Goal: Task Accomplishment & Management: Manage account settings

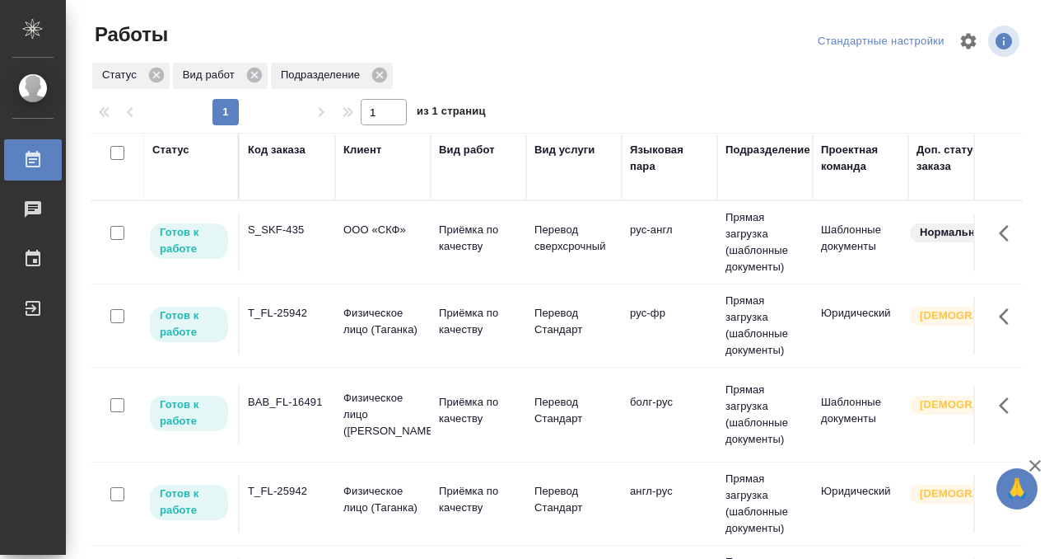
click at [282, 149] on div "Код заказа" at bounding box center [277, 150] width 58 height 16
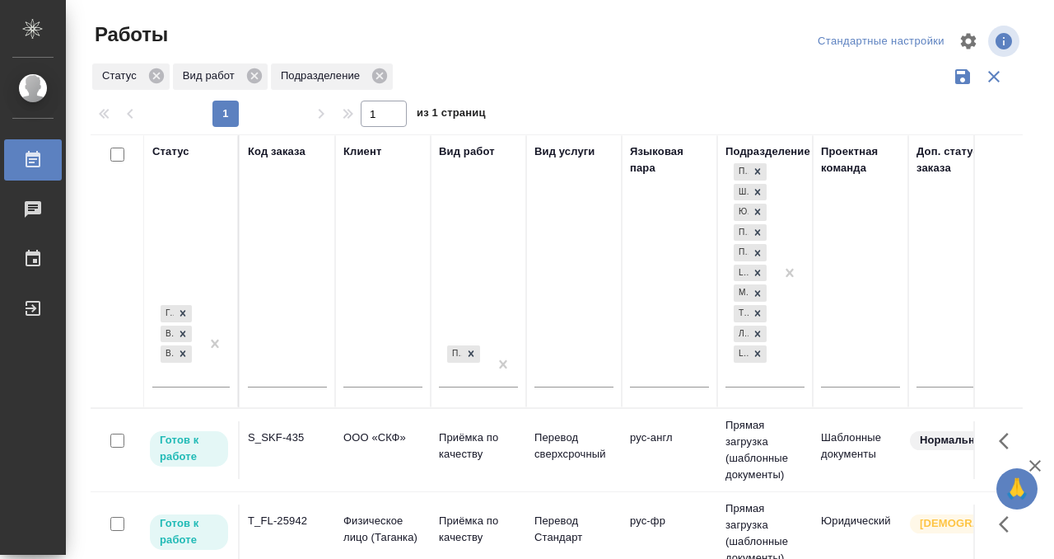
click at [266, 375] on input "text" at bounding box center [287, 376] width 79 height 21
paste input "SPBK_FL-396"
type input "SPBK_FL-396"
click at [204, 374] on div at bounding box center [215, 343] width 30 height 85
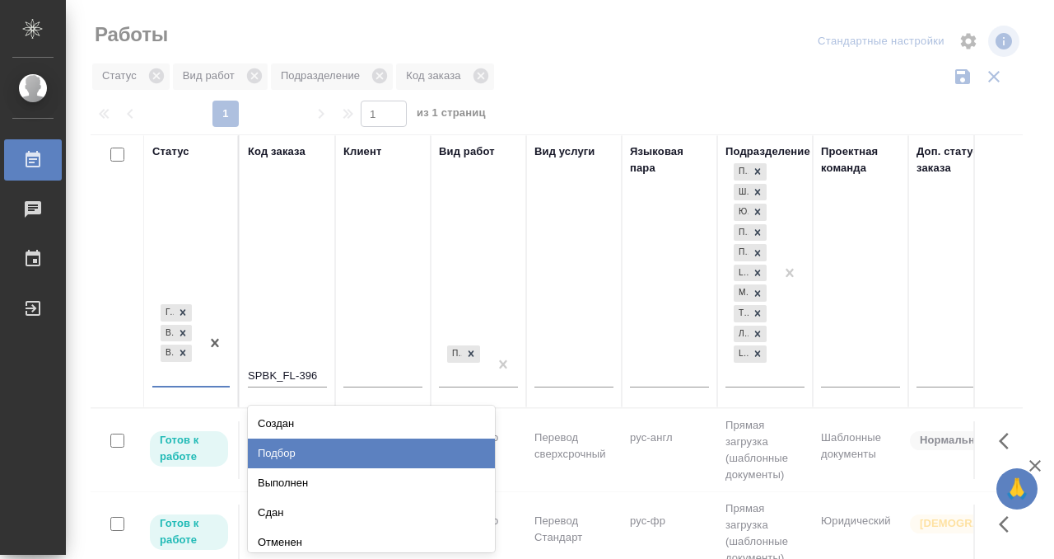
click at [276, 451] on div "Подбор" at bounding box center [371, 453] width 247 height 30
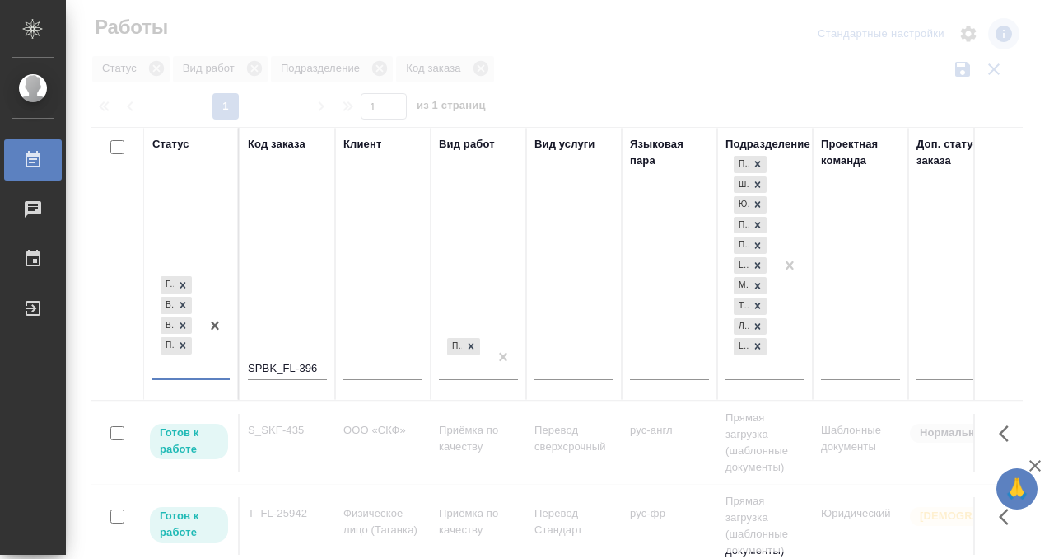
scroll to position [8, 0]
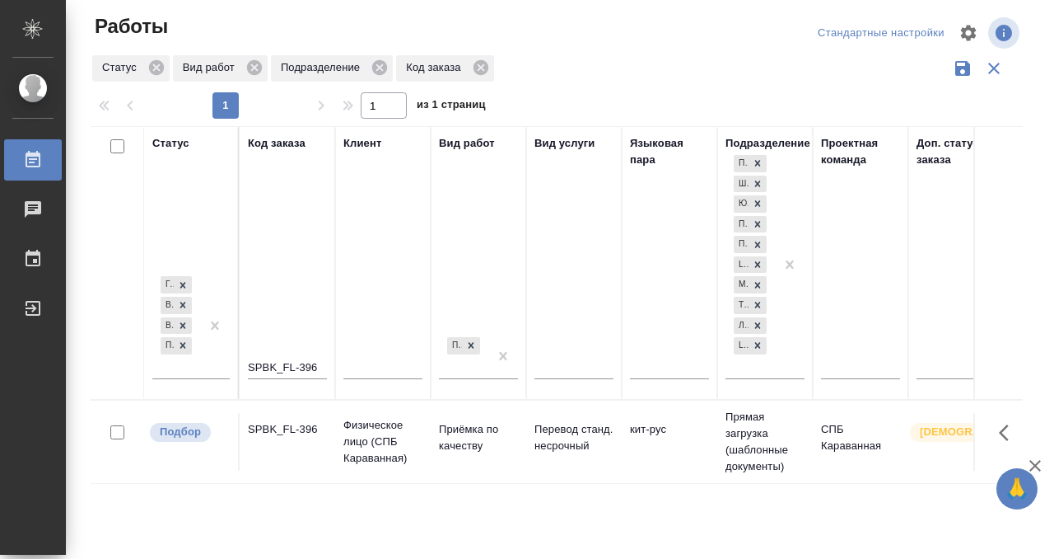
click at [280, 445] on td "SPBK_FL-396" at bounding box center [288, 442] width 96 height 58
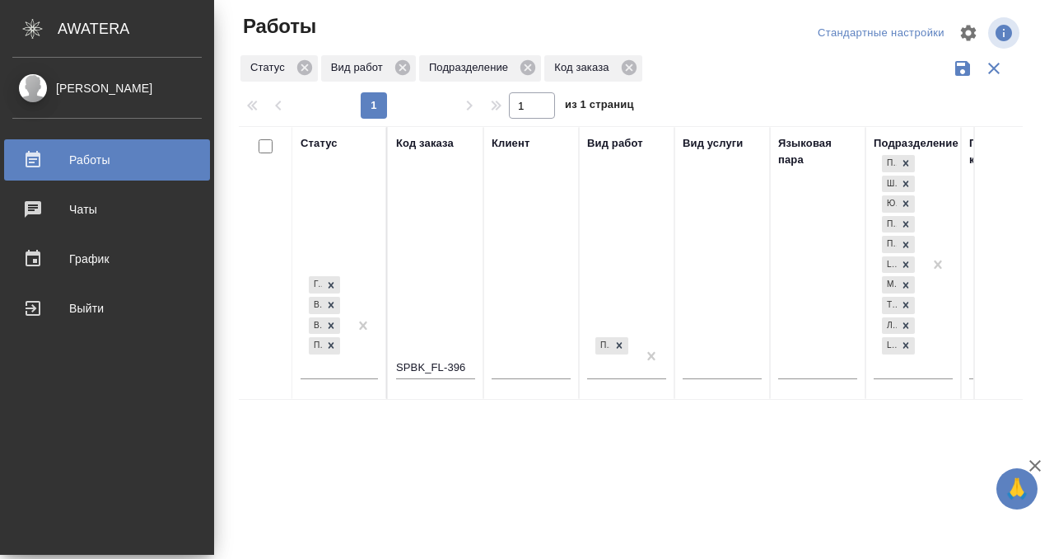
click at [46, 148] on div "Работы" at bounding box center [106, 159] width 189 height 25
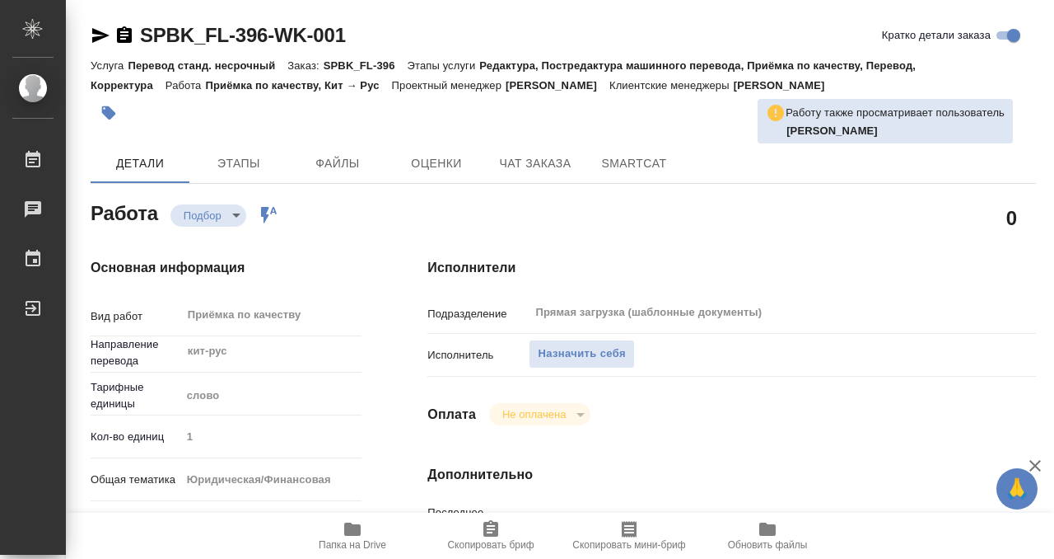
type textarea "x"
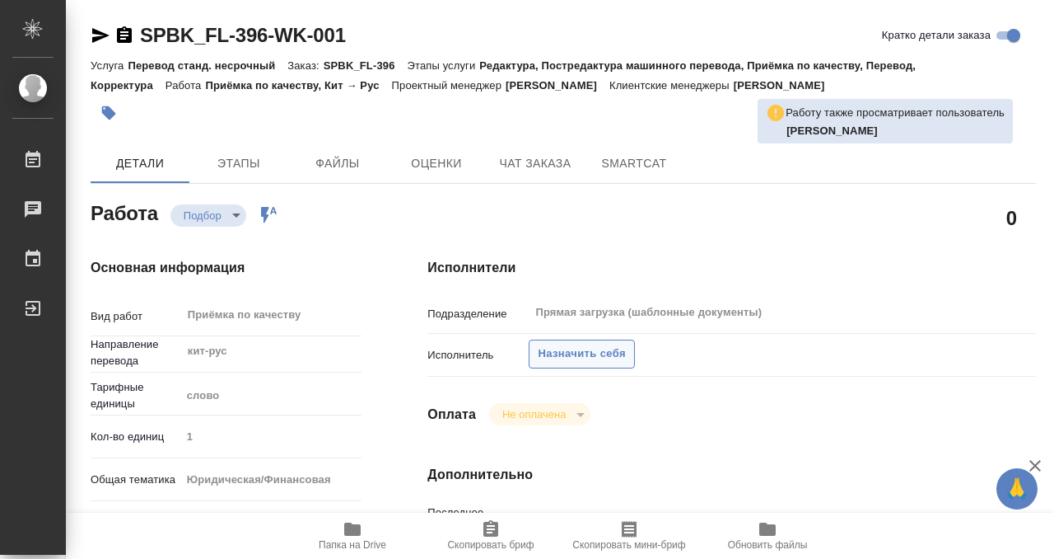
click at [563, 349] on span "Назначить себя" at bounding box center [581, 353] width 87 height 19
type textarea "x"
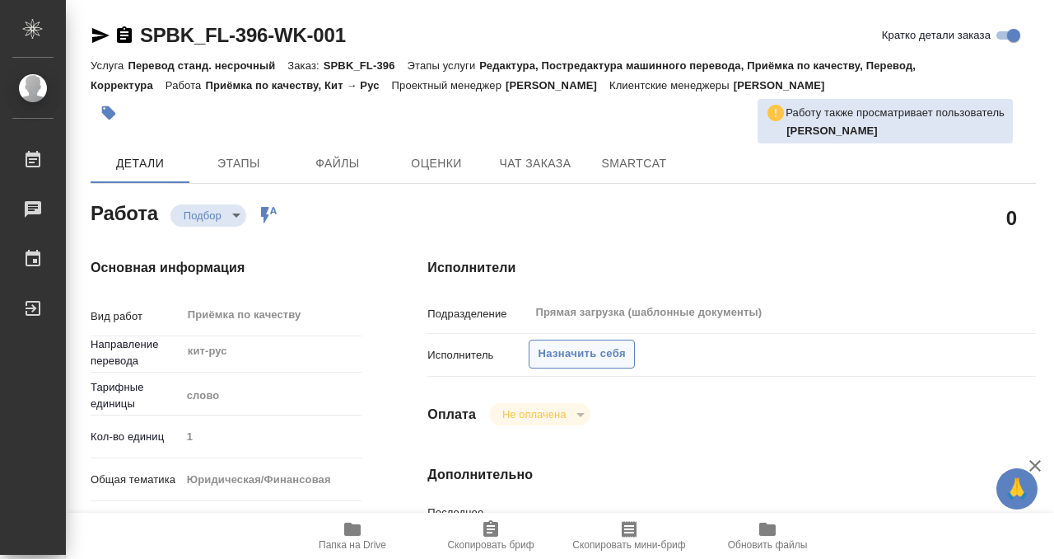
type textarea "x"
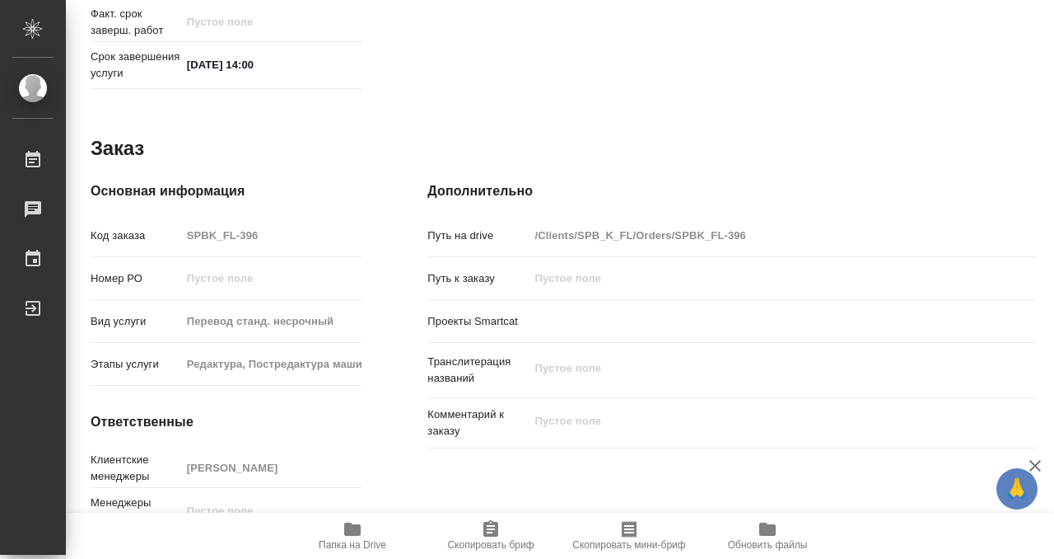
scroll to position [880, 0]
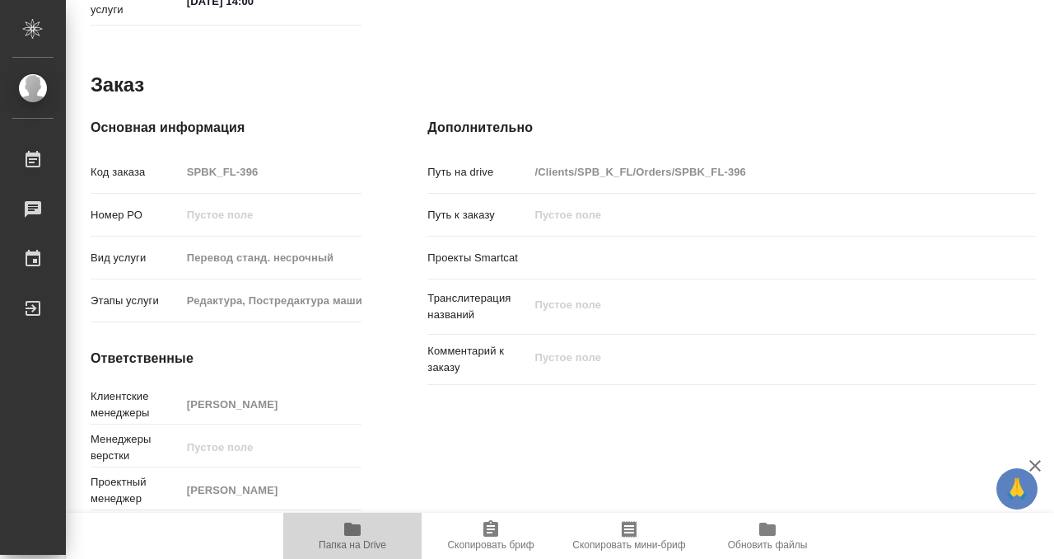
click at [350, 519] on icon "button" at bounding box center [353, 529] width 20 height 20
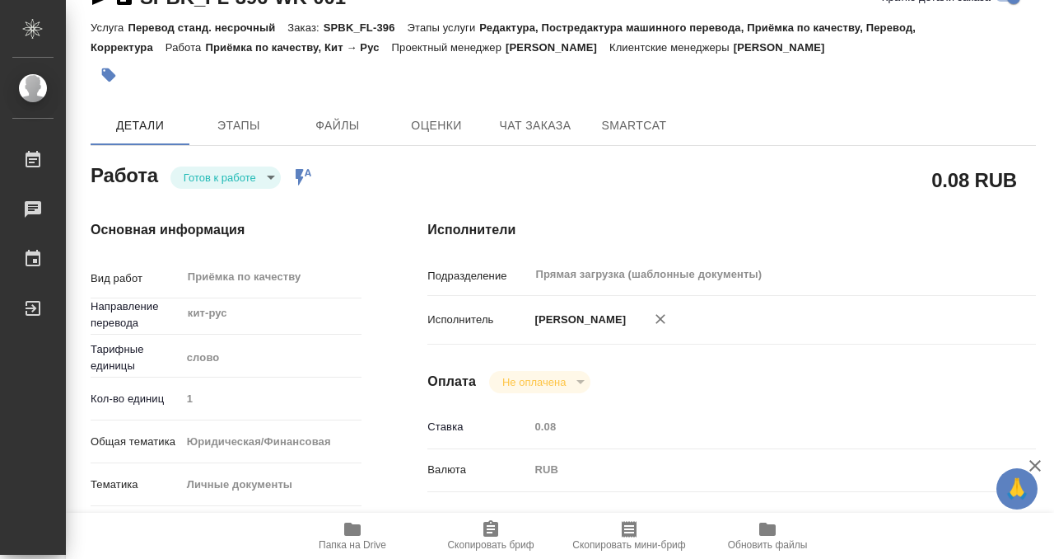
scroll to position [0, 0]
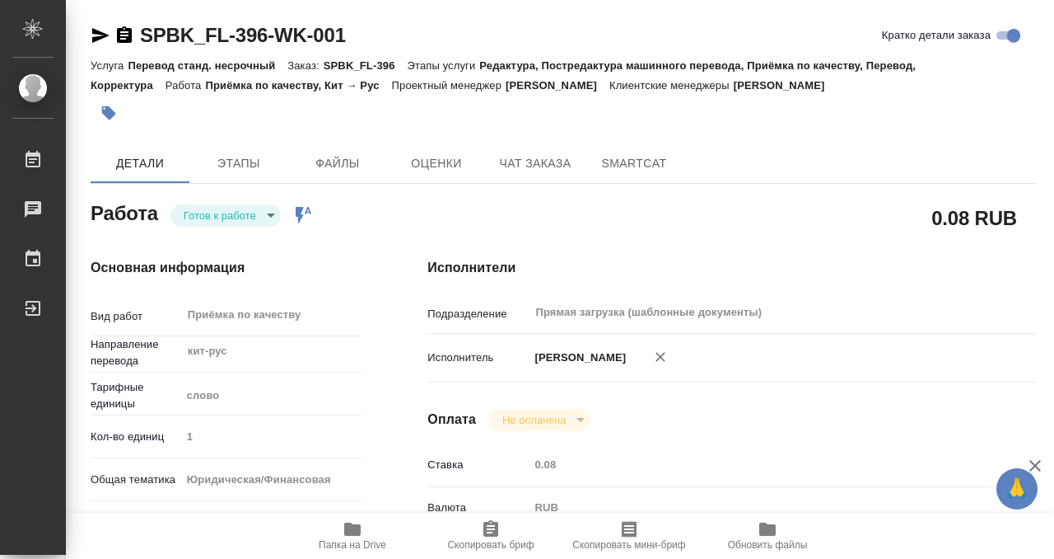
click at [110, 110] on icon "button" at bounding box center [109, 113] width 14 height 14
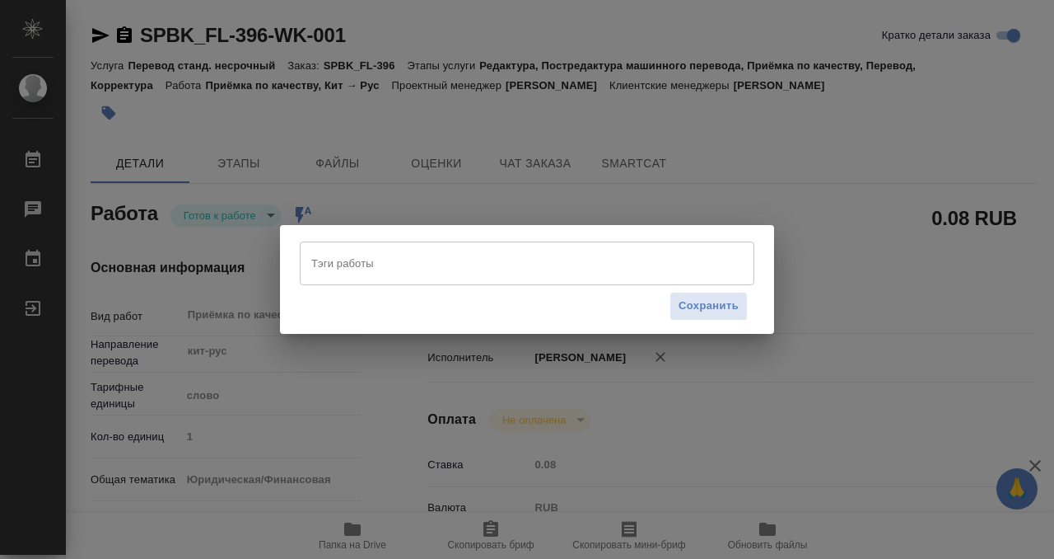
click at [392, 257] on input "Тэги работы" at bounding box center [511, 263] width 409 height 28
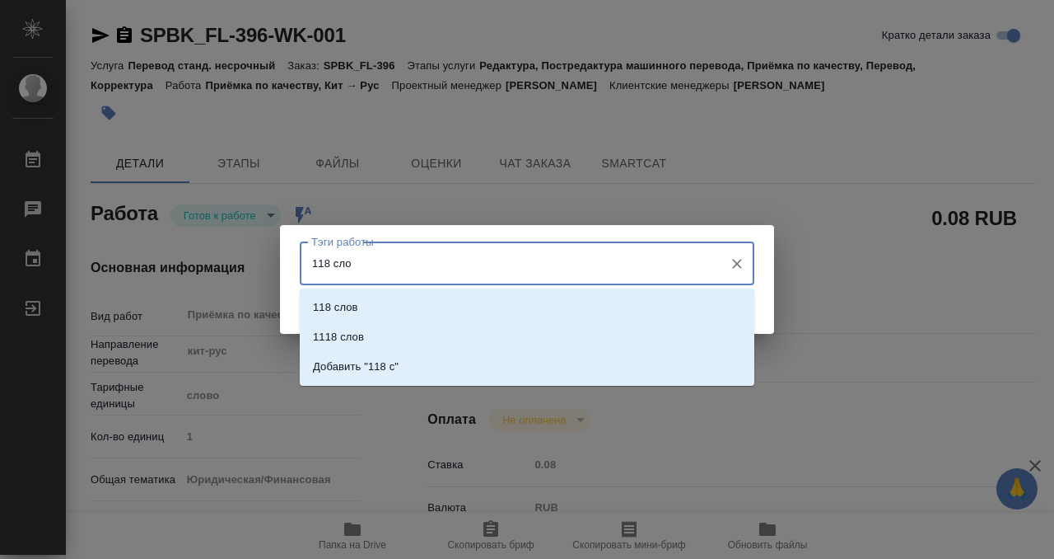
type input "118 слов"
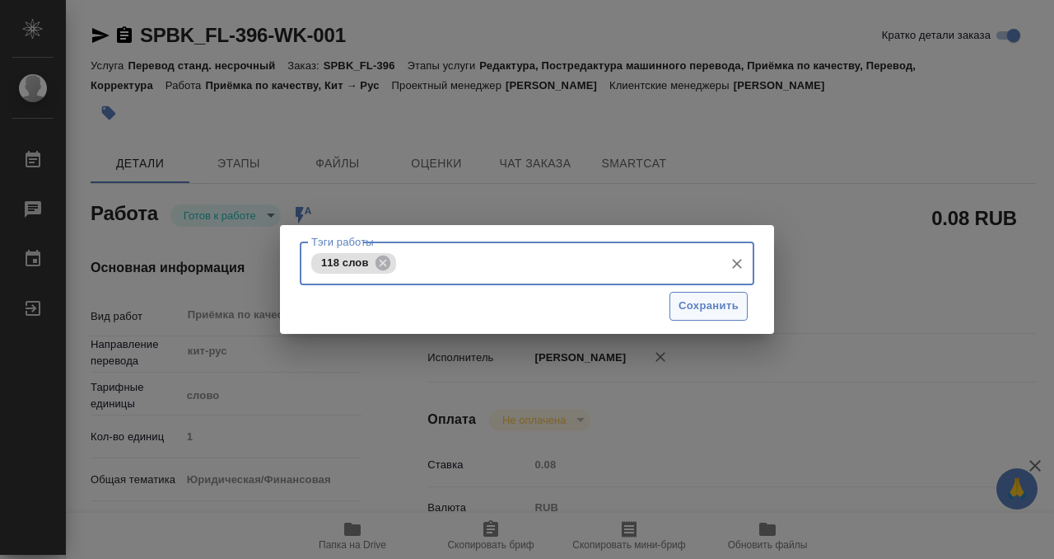
click at [703, 313] on span "Сохранить" at bounding box center [709, 306] width 60 height 19
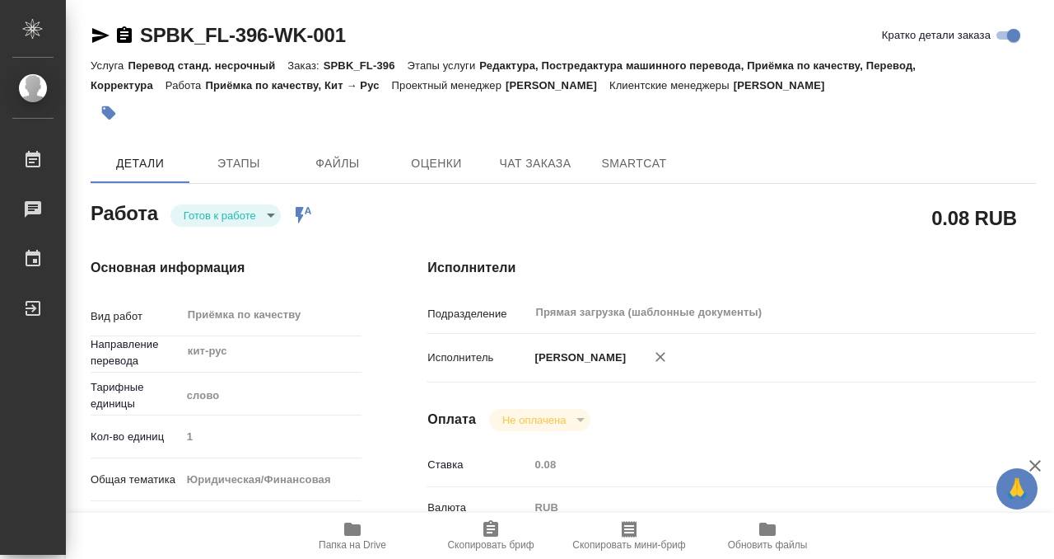
type input "readyForWork"
type input "кит-рус"
type input "5a8b1489cc6b4906c91bfd90"
type input "1"
type input "yr-fn"
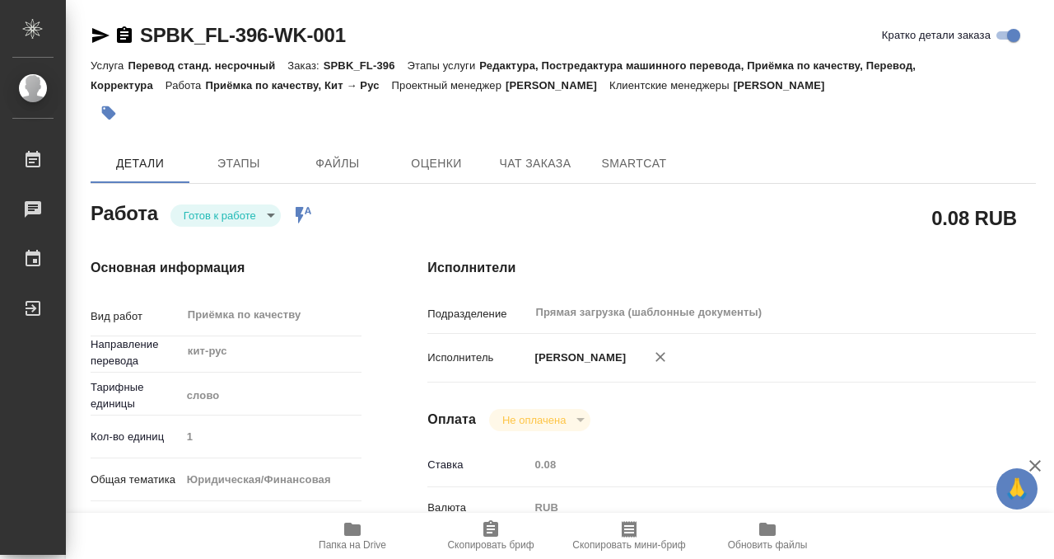
type input "5a8b8b956a9677013d343cfe"
checkbox input "true"
type input "[DATE] 14:53"
type input "[DATE] 14:00"
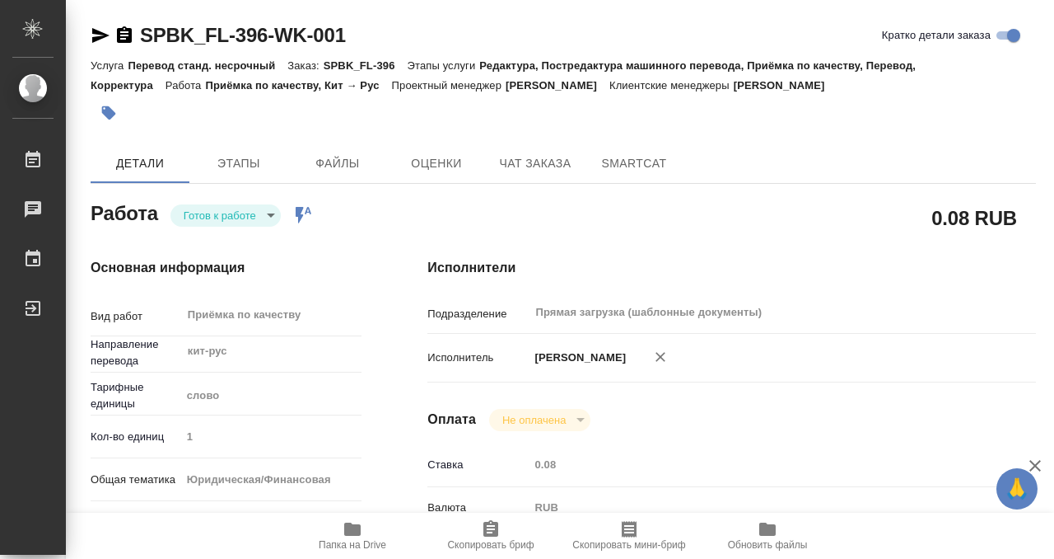
type input "Прямая загрузка (шаблонные документы)"
type input "notPayed"
type input "0.08"
type input "RUB"
type input "Кобзева Елизавета"
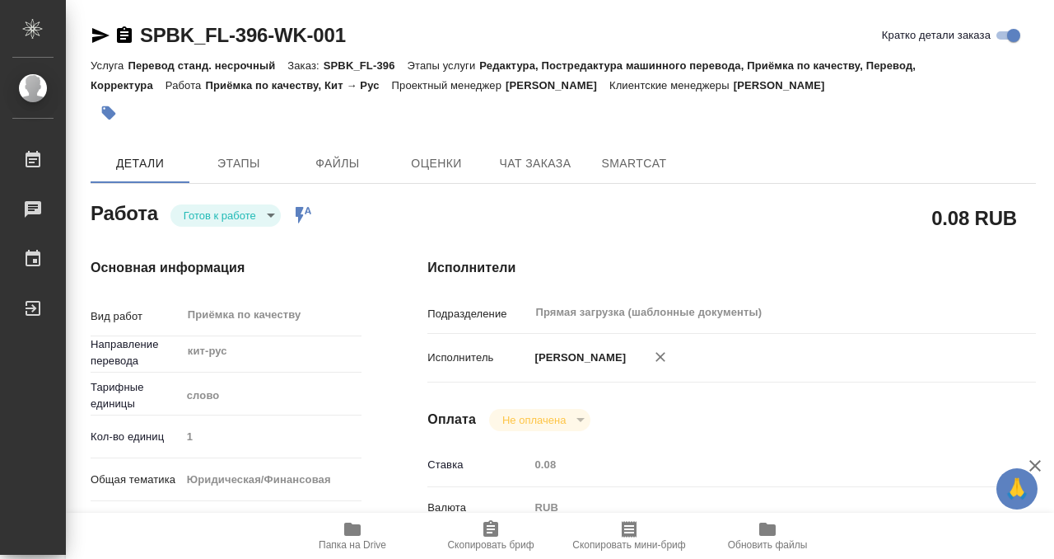
type input "SPBK_FL-396"
type input "Перевод станд. несрочный"
type input "Редактура, Постредактура машинного перевода, Приёмка по качеству, Перевод, Корр…"
type input "[PERSON_NAME]"
type input "/Clients/SPB_K_FL/Orders/SPBK_FL-396"
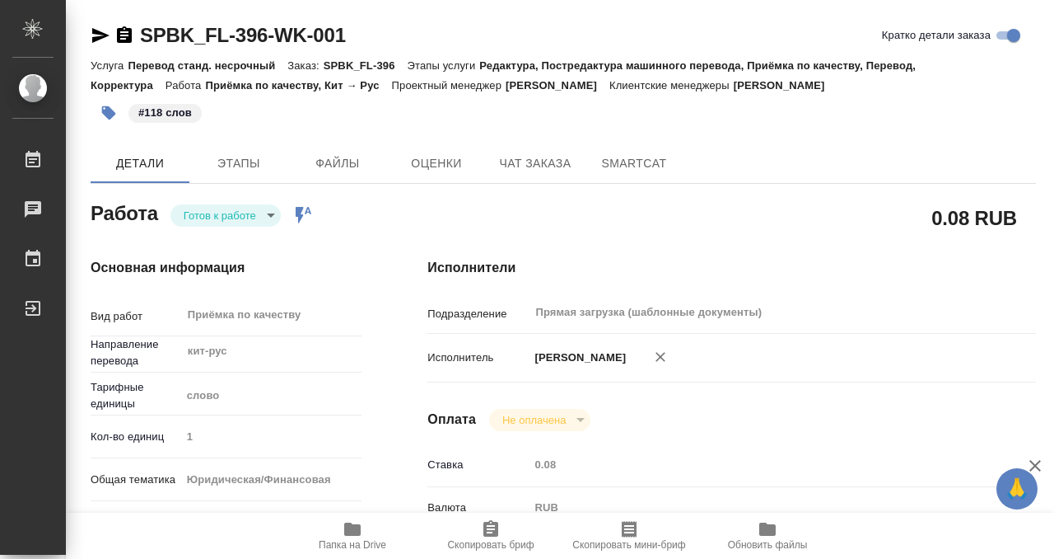
click at [243, 217] on body "🙏 .cls-1 fill:#fff; AWATERA Kobzeva Elizaveta Работы 0 Чаты График Выйти SPBK_F…" at bounding box center [527, 279] width 1054 height 559
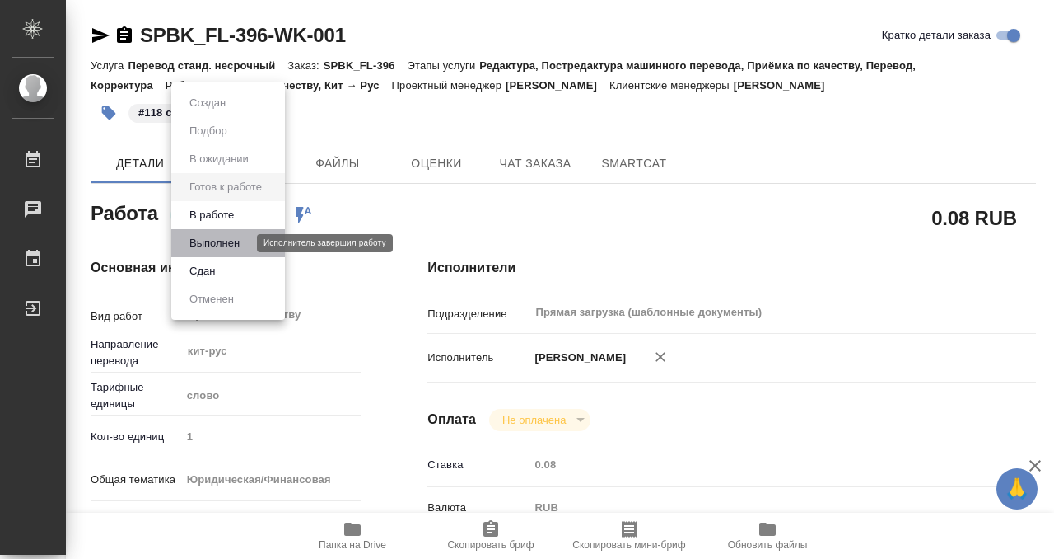
click at [245, 250] on button "Выполнен" at bounding box center [215, 243] width 60 height 18
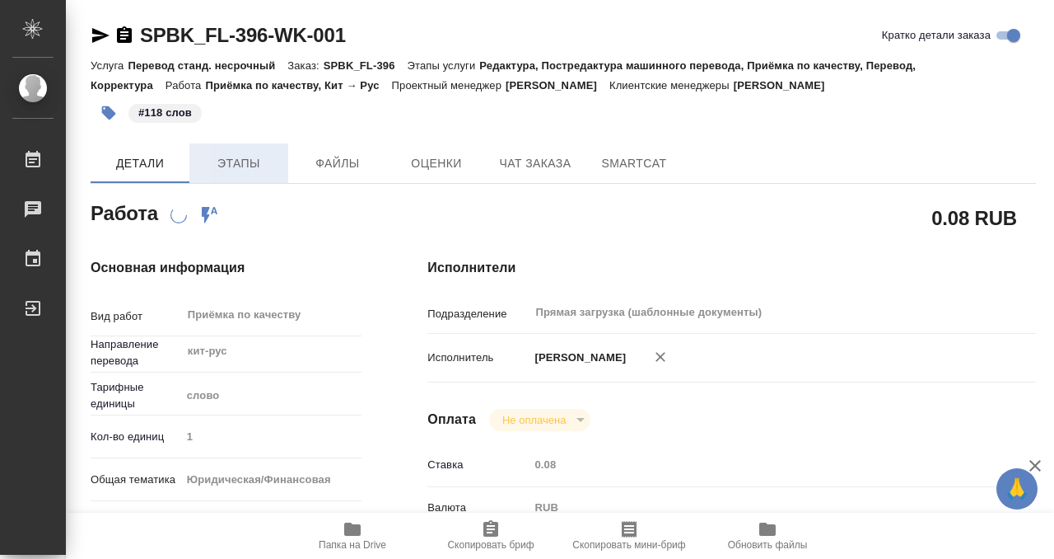
click at [226, 171] on span "Этапы" at bounding box center [238, 163] width 79 height 21
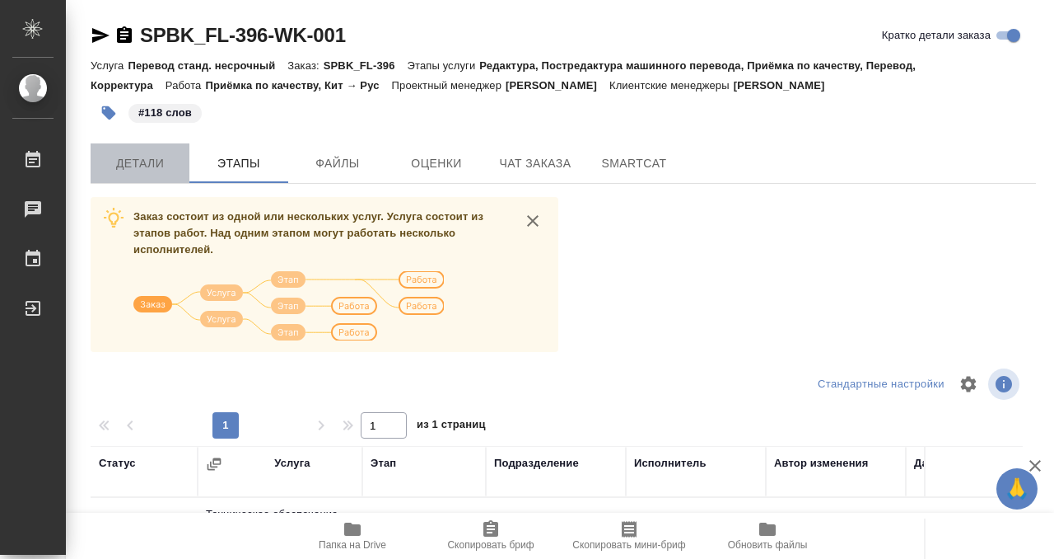
click at [157, 170] on span "Детали" at bounding box center [139, 163] width 79 height 21
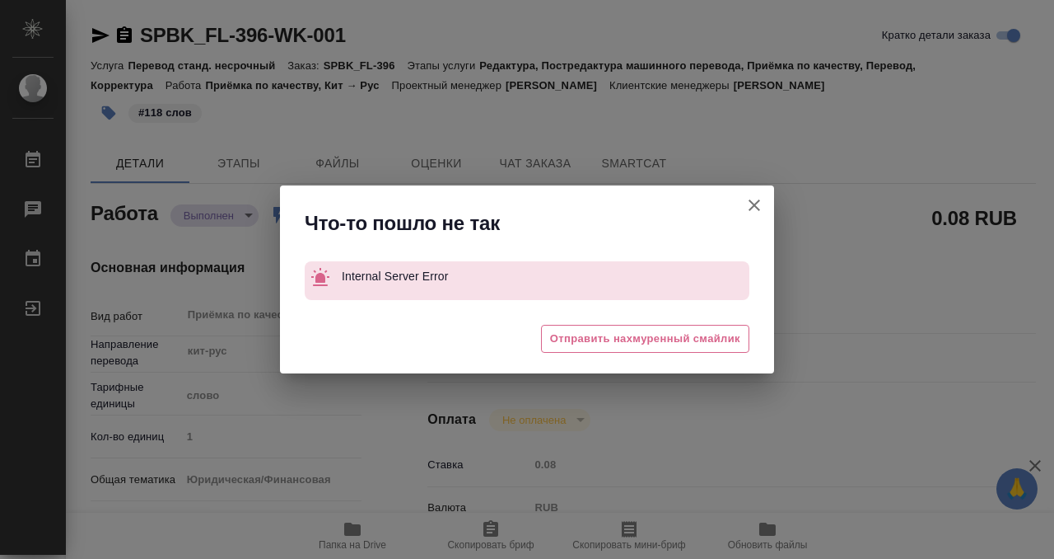
type textarea "x"
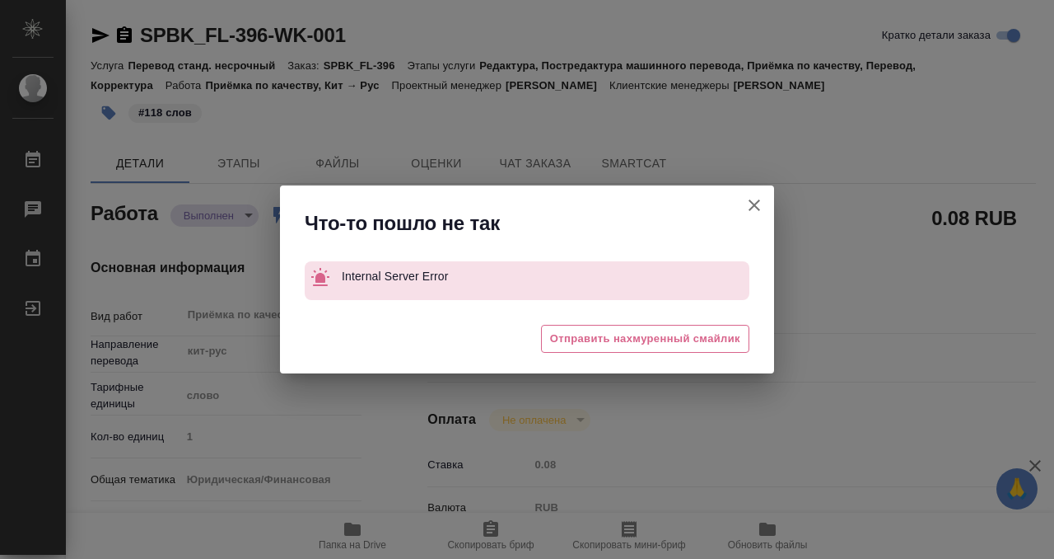
type textarea "x"
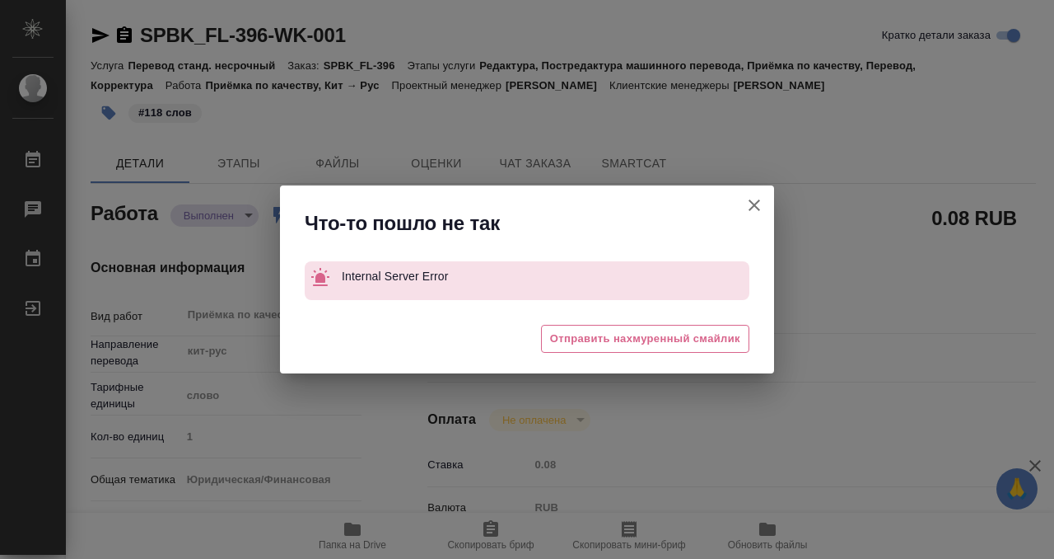
type textarea "x"
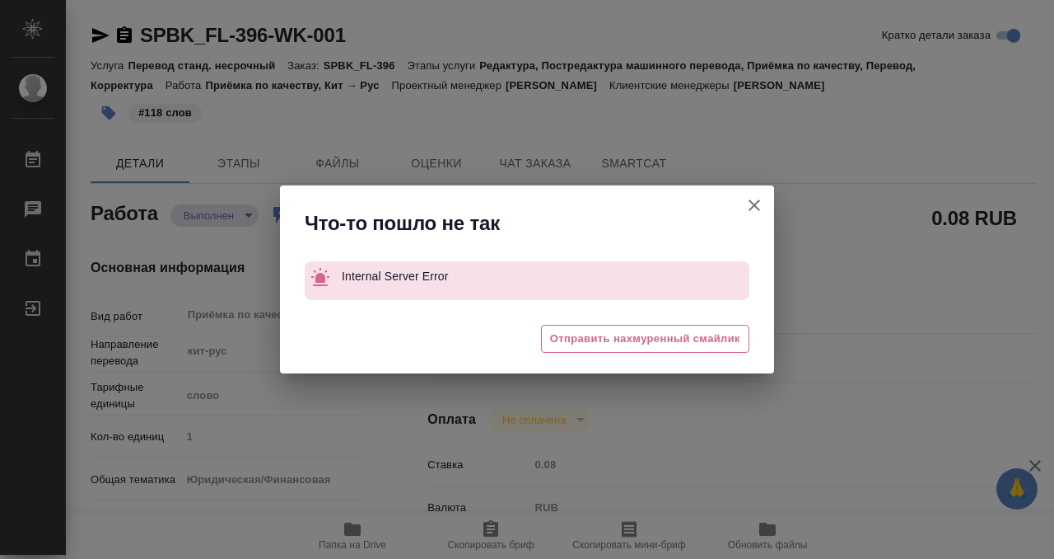
click at [121, 31] on div "Что-то пошло не так Internal Server Error 😓 Отправить нахмуренный смайлик" at bounding box center [527, 279] width 1054 height 559
click at [755, 205] on icon "button" at bounding box center [755, 205] width 12 height 12
type textarea "x"
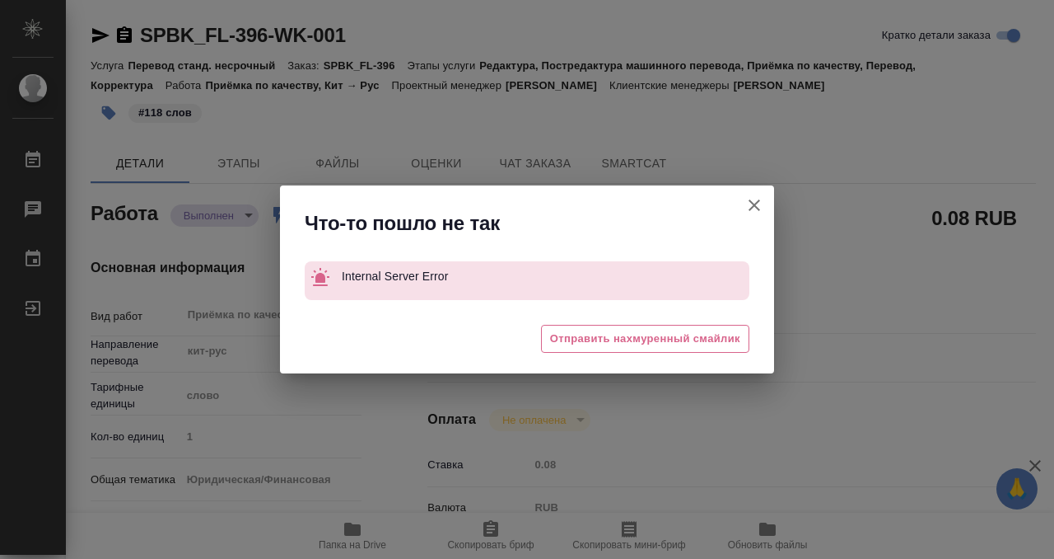
type textarea "x"
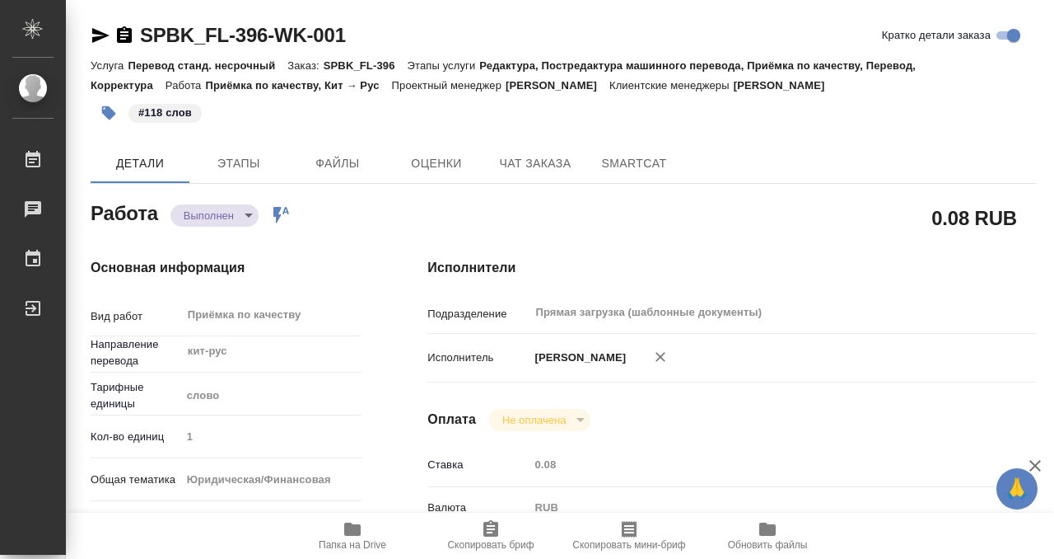
click at [128, 39] on icon "button" at bounding box center [124, 34] width 15 height 16
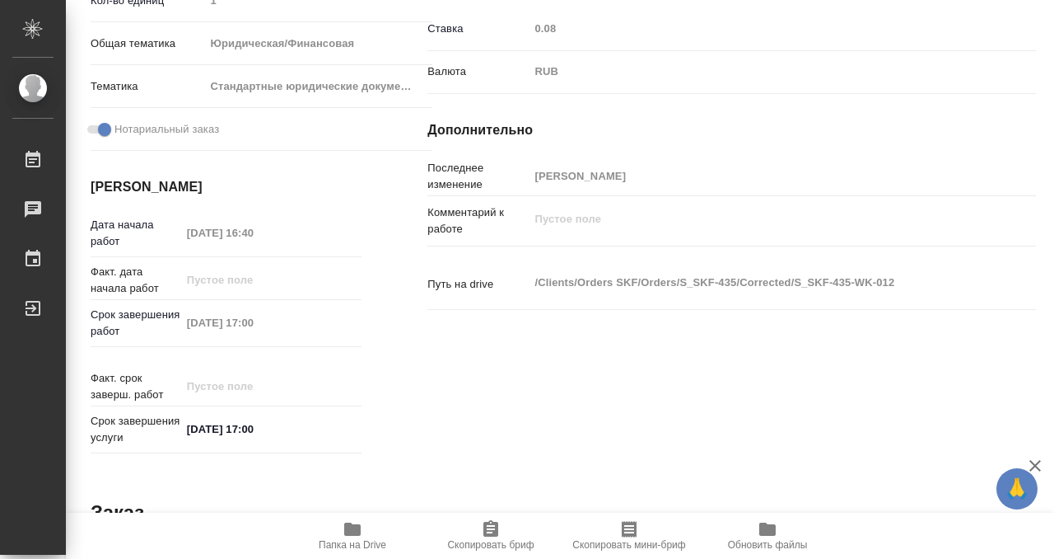
scroll to position [880, 0]
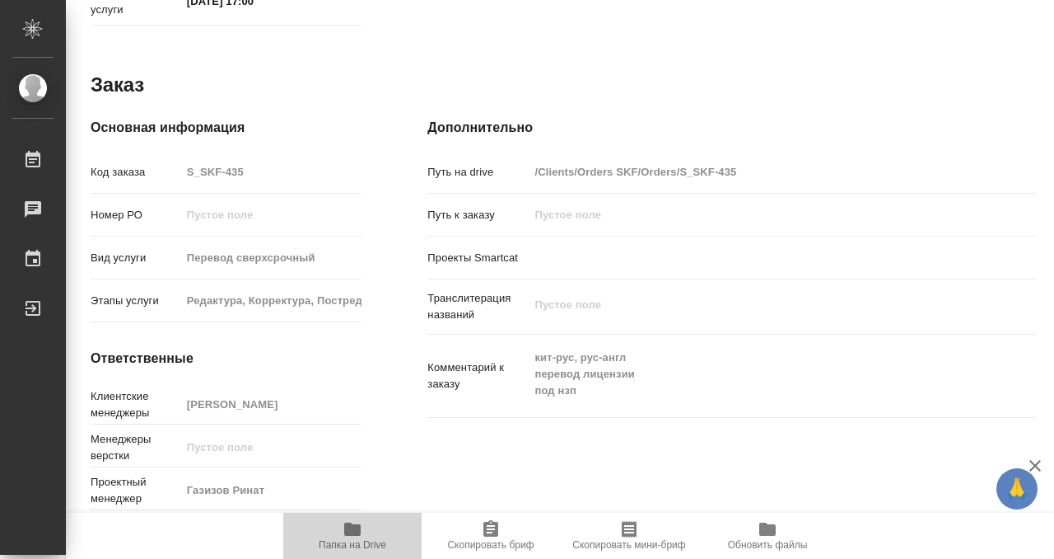
click at [344, 537] on icon "button" at bounding box center [353, 529] width 20 height 20
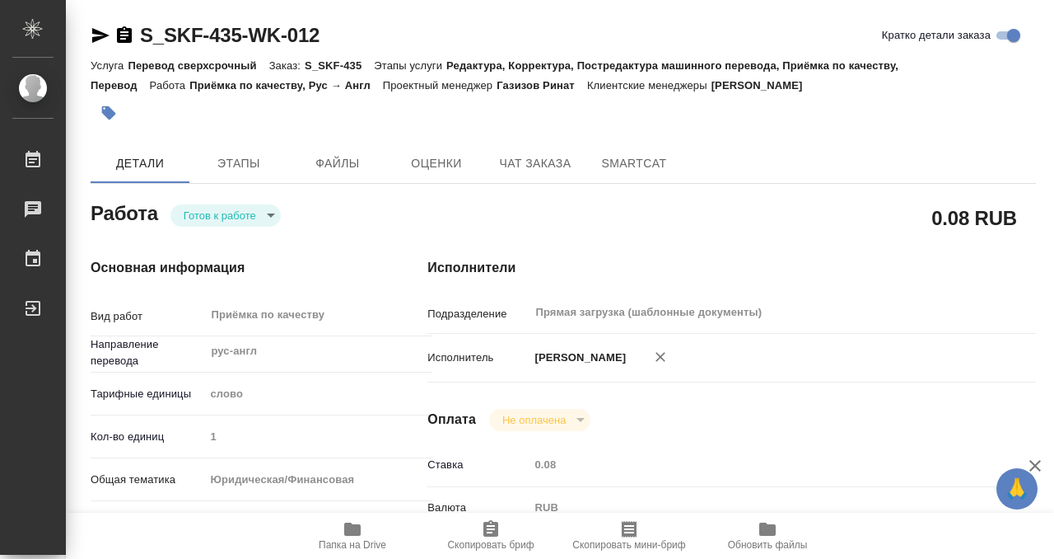
click at [117, 109] on button "button" at bounding box center [109, 113] width 36 height 36
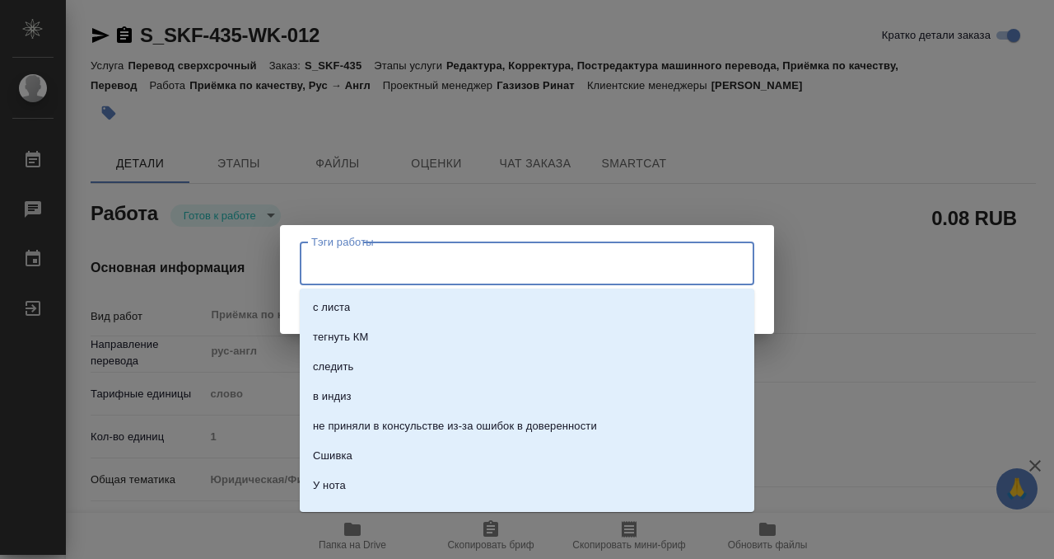
click at [350, 274] on input "Тэги работы" at bounding box center [511, 263] width 409 height 28
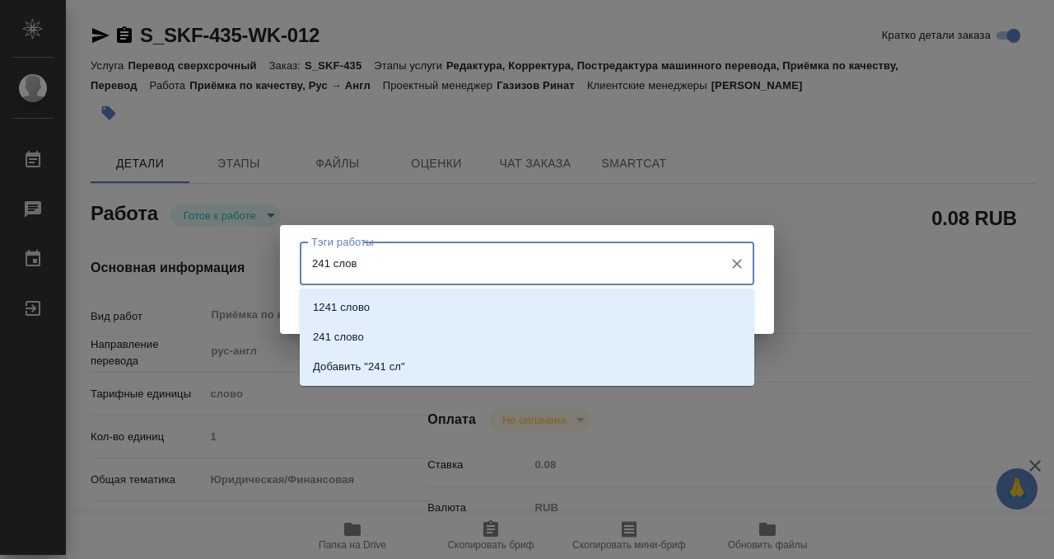
type input "241 слово"
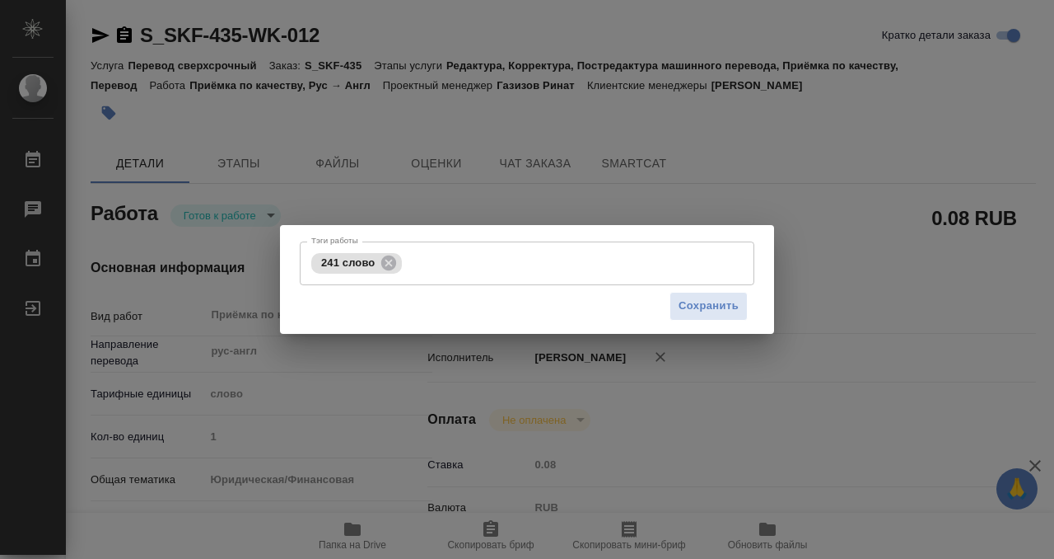
click at [667, 308] on div "Сохранить" at bounding box center [527, 306] width 455 height 42
click at [689, 308] on span "Сохранить" at bounding box center [709, 306] width 60 height 19
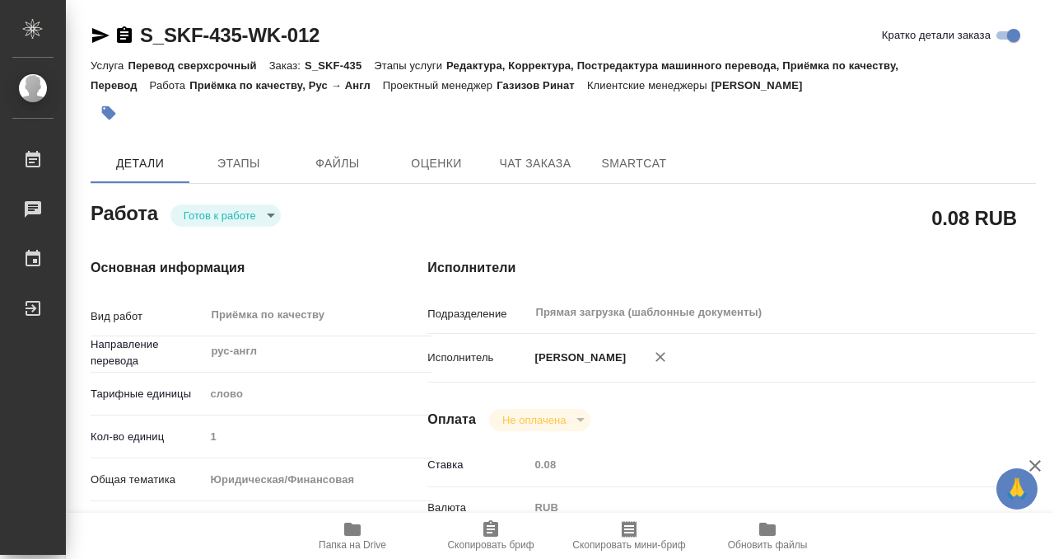
type input "readyForWork"
type input "рус-англ"
type input "5a8b1489cc6b4906c91bfd90"
type input "1"
type input "yr-fn"
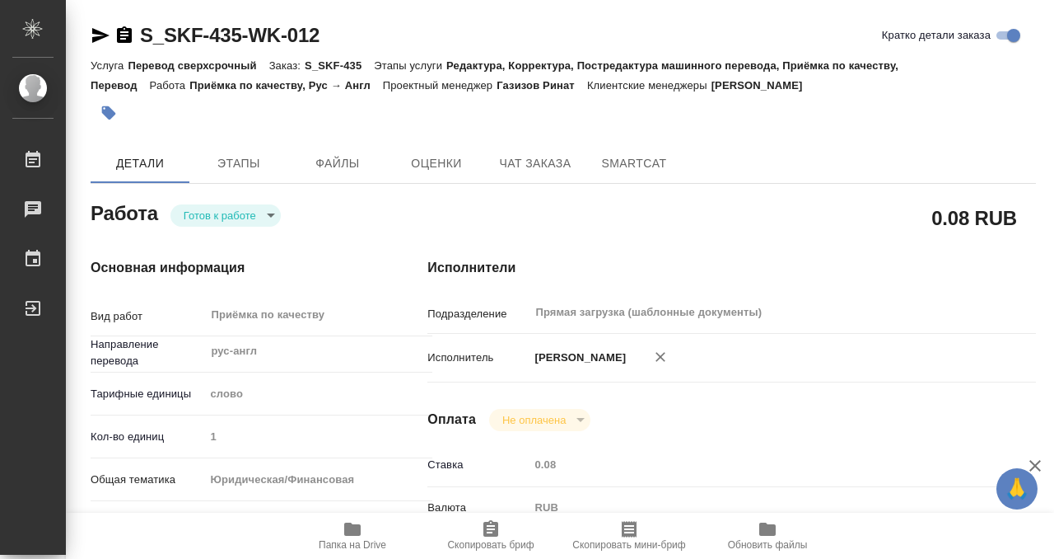
type input "5f647205b73bc97568ca66bf"
checkbox input "true"
type input "11.09.2025 16:40"
type input "11.09.2025 17:00"
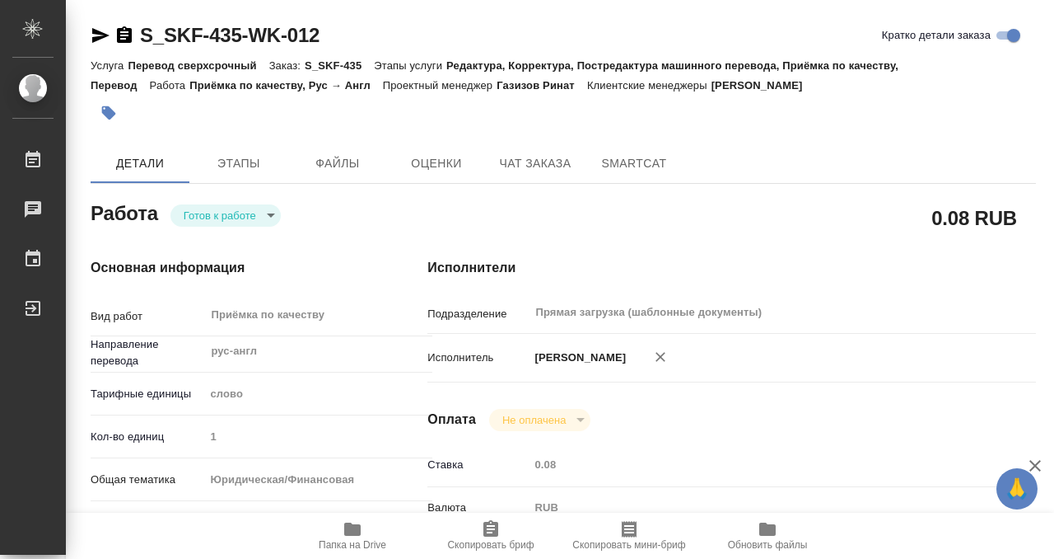
type input "Прямая загрузка (шаблонные документы)"
type input "notPayed"
type input "0.08"
type input "RUB"
type input "[PERSON_NAME]"
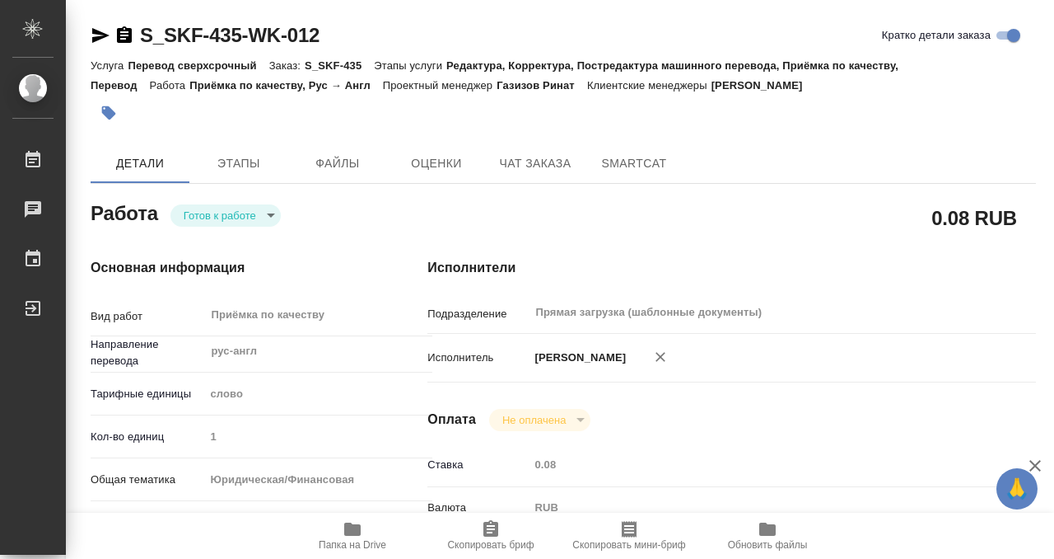
type input "S_SKF-435"
type input "Перевод сверхсрочный"
type input "Редактура, Корректура, Постредактура машинного перевода, Приёмка по качеству, П…"
type input "[PERSON_NAME]"
type input "/Clients/Orders SKF/Orders/S_SKF-435"
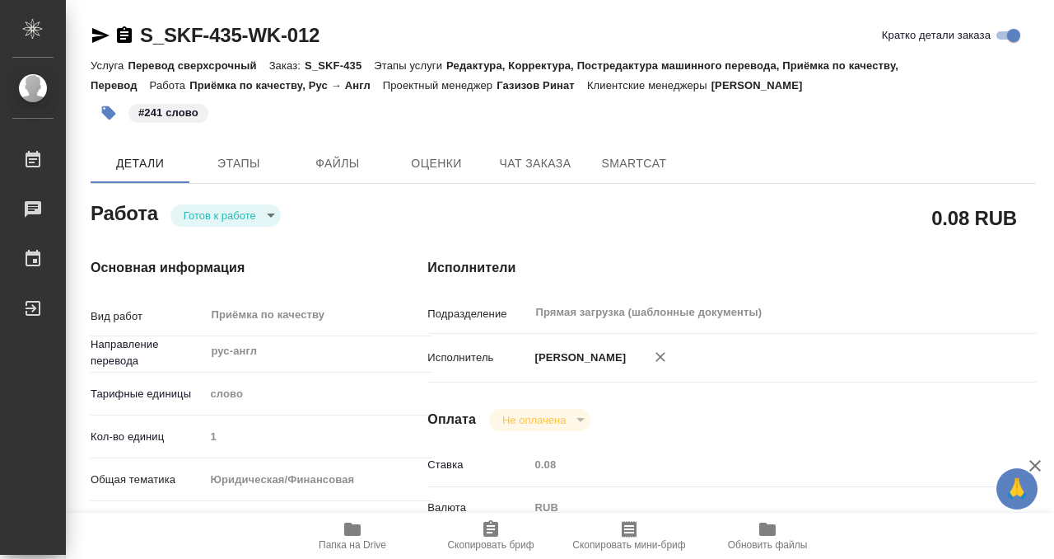
click at [259, 211] on body "🙏 .cls-1 fill:#fff; AWATERA Kobzeva Elizaveta Работы 0 Чаты График Выйти S_SKF-…" at bounding box center [527, 279] width 1054 height 559
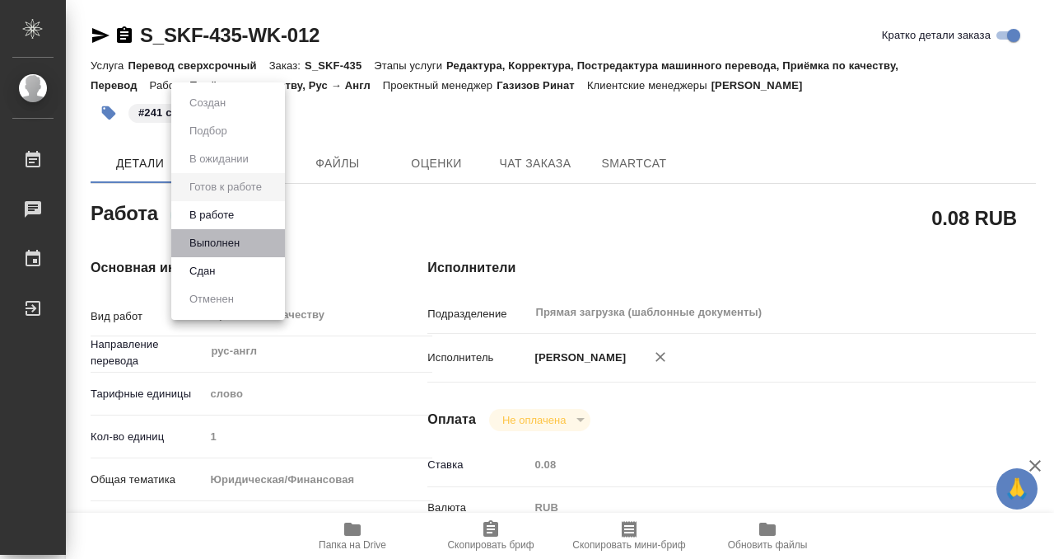
click at [256, 239] on li "Выполнен" at bounding box center [228, 243] width 114 height 28
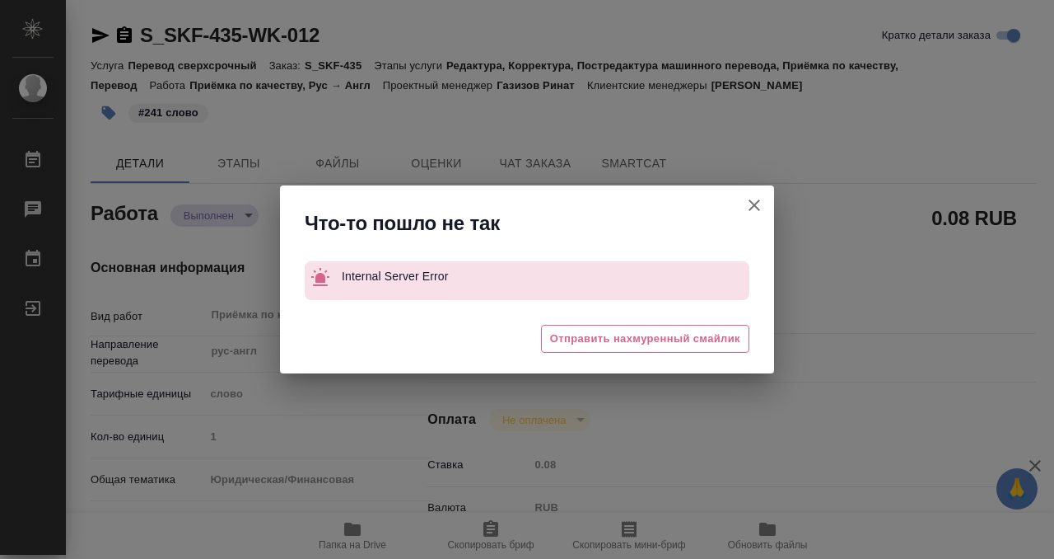
type textarea "x"
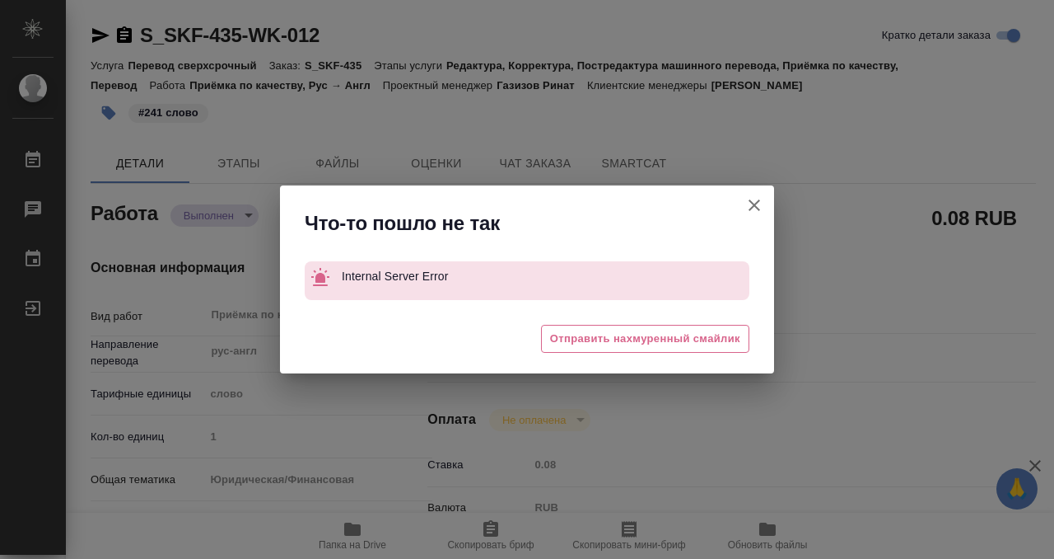
type textarea "x"
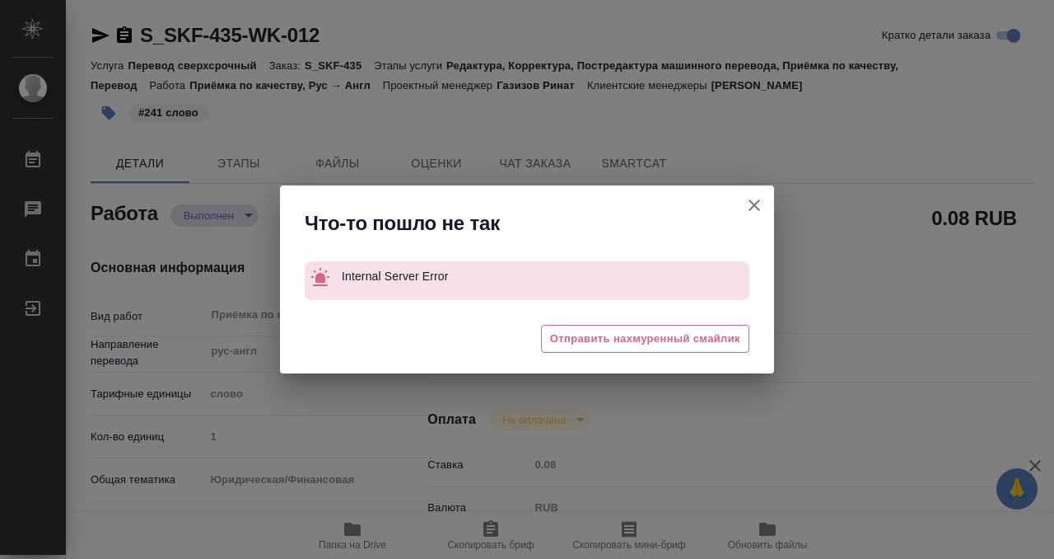
click at [759, 204] on icon "button" at bounding box center [755, 205] width 20 height 20
type textarea "x"
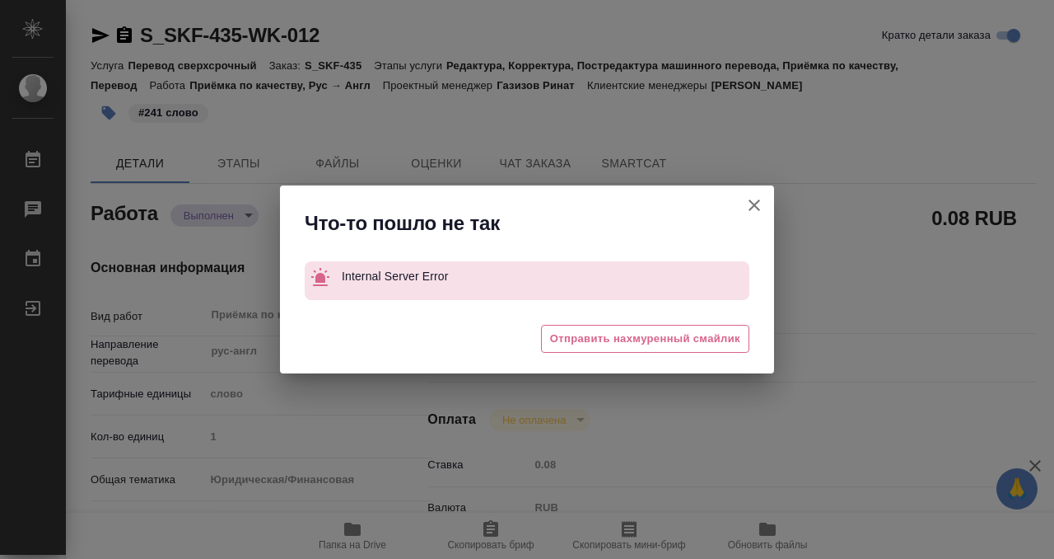
type textarea "x"
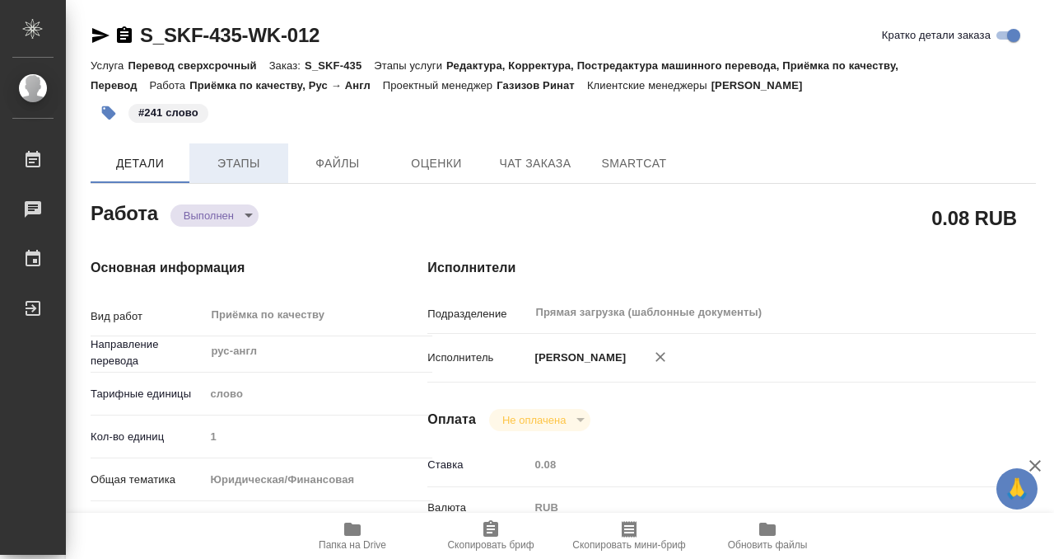
click at [229, 177] on button "Этапы" at bounding box center [238, 163] width 99 height 40
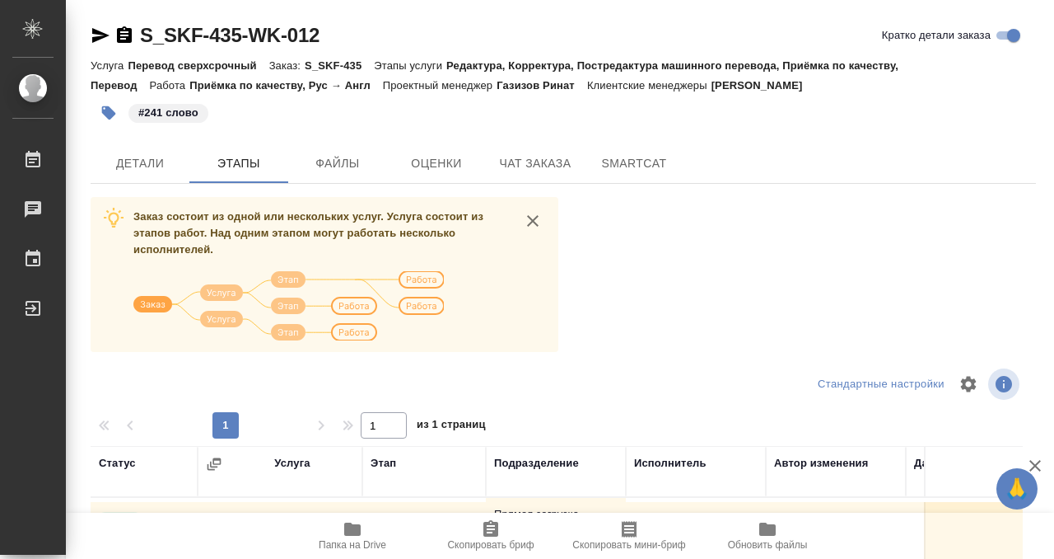
click at [129, 32] on icon "button" at bounding box center [124, 34] width 15 height 16
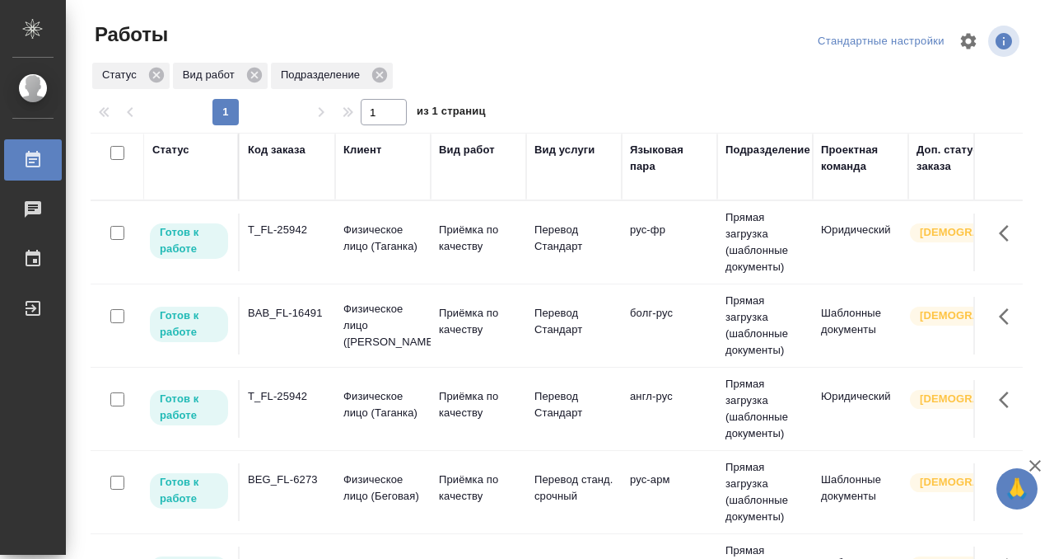
click at [168, 156] on div "Статус" at bounding box center [170, 150] width 37 height 16
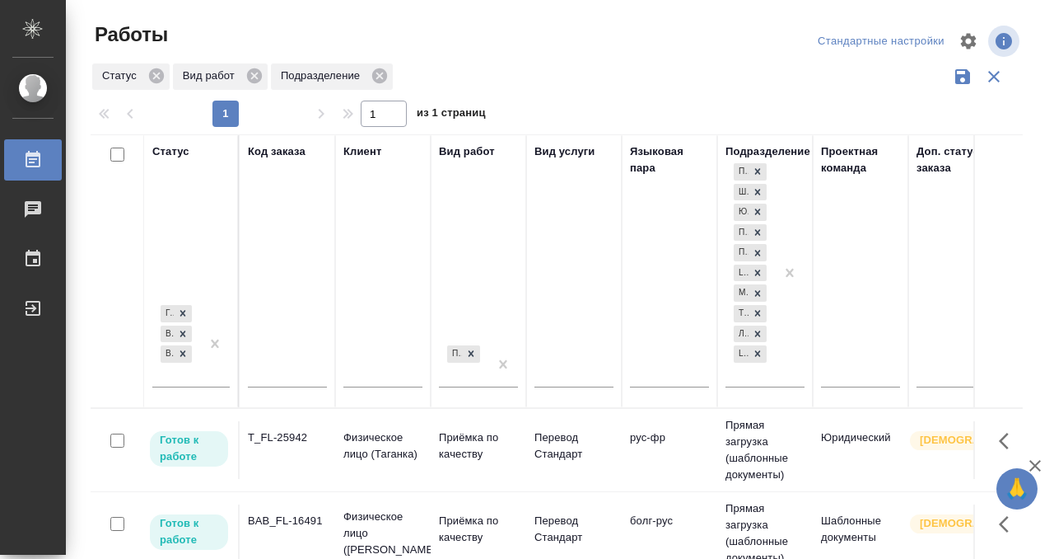
click at [301, 376] on input "text" at bounding box center [287, 376] width 79 height 21
paste input "BAB_FL-16508"
type input "BAB_FL-16508"
click at [203, 376] on div at bounding box center [215, 343] width 30 height 85
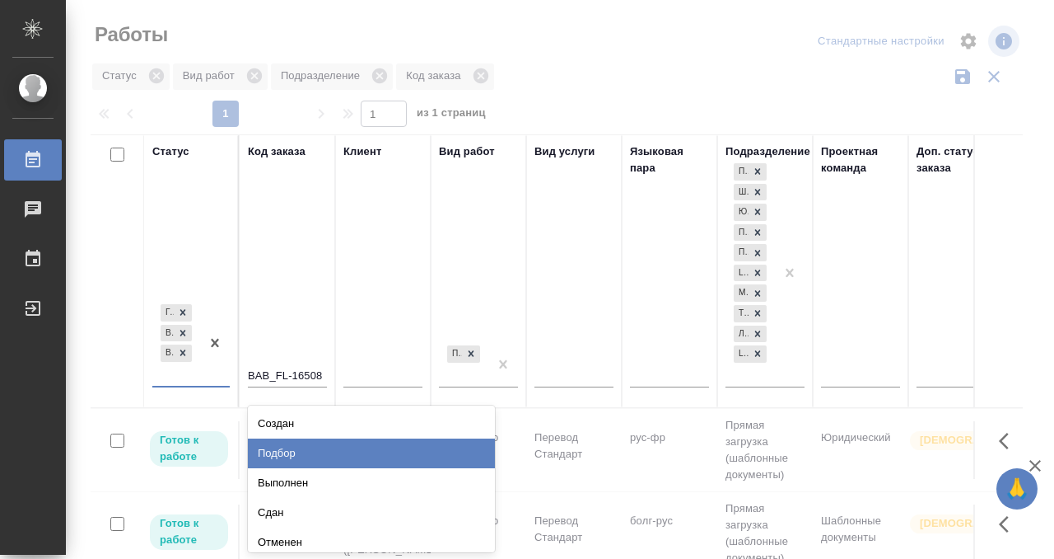
click at [287, 442] on div "Подбор" at bounding box center [371, 453] width 247 height 30
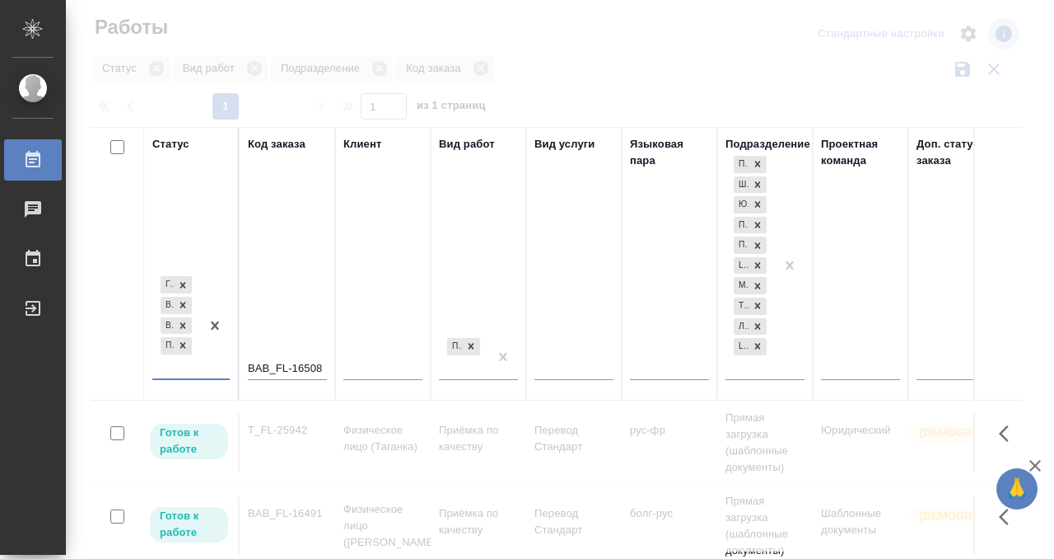
scroll to position [8, 0]
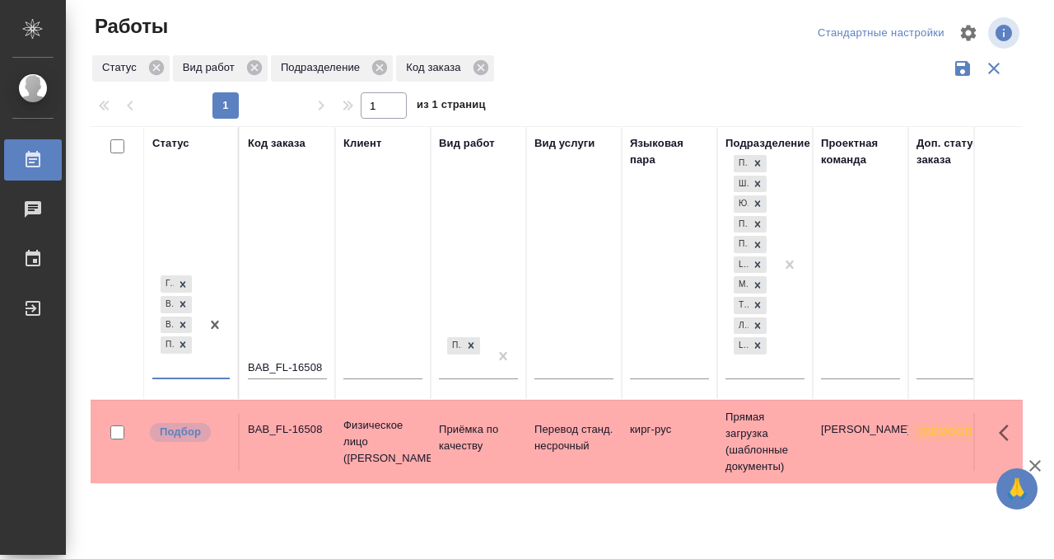
click at [282, 442] on td "BAB_FL-16508" at bounding box center [288, 442] width 96 height 58
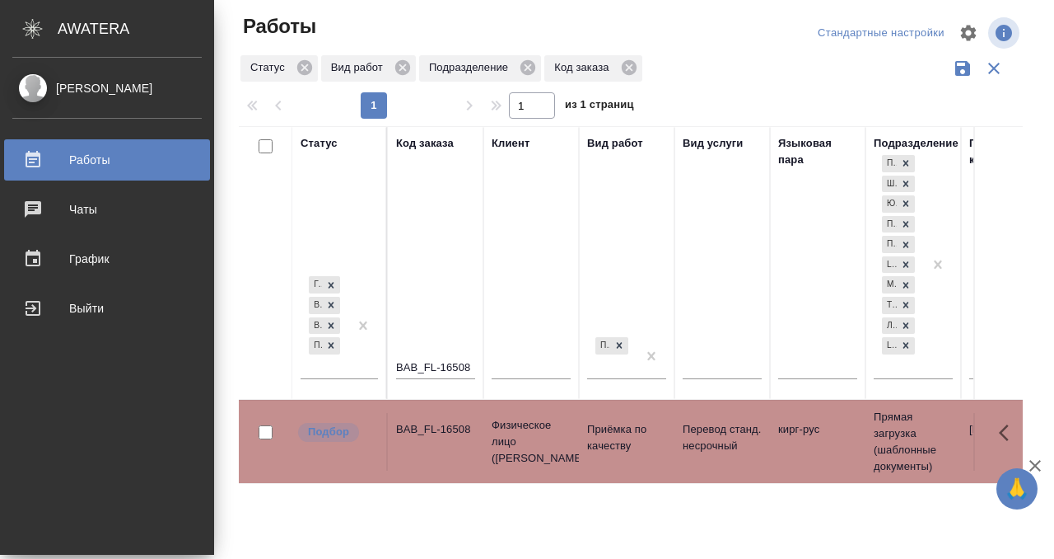
click at [35, 156] on icon at bounding box center [33, 159] width 15 height 16
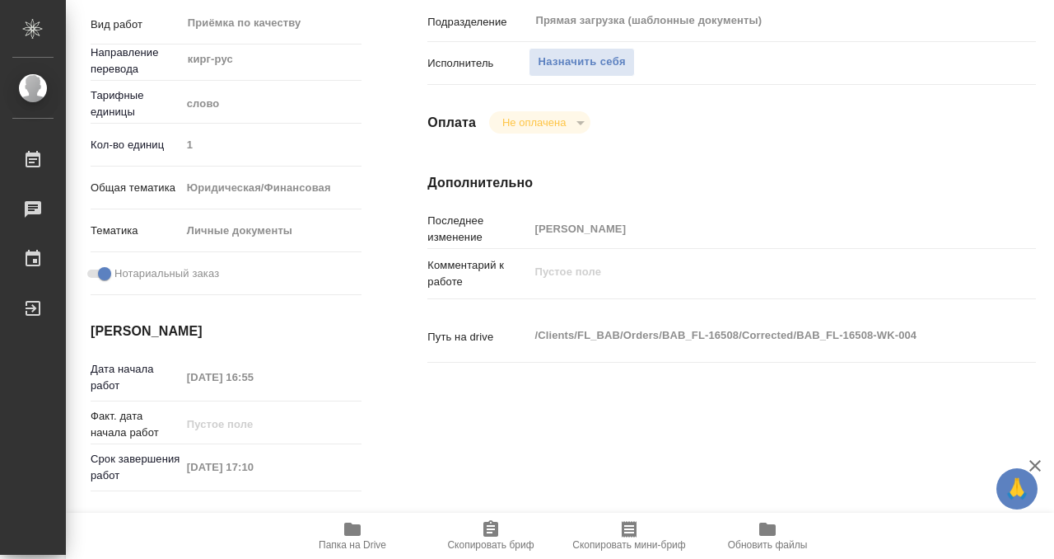
scroll to position [250, 0]
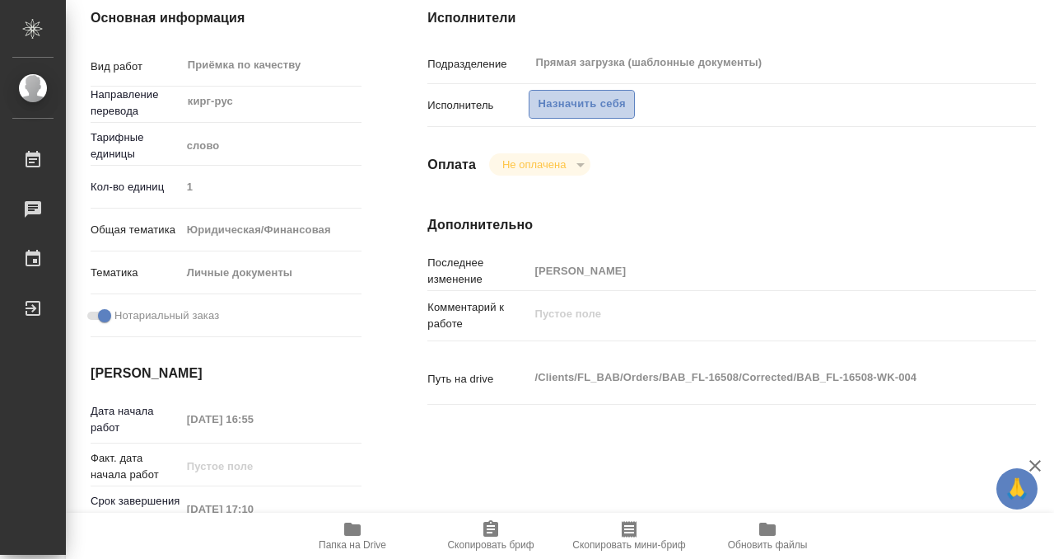
click at [596, 107] on span "Назначить себя" at bounding box center [581, 104] width 87 height 19
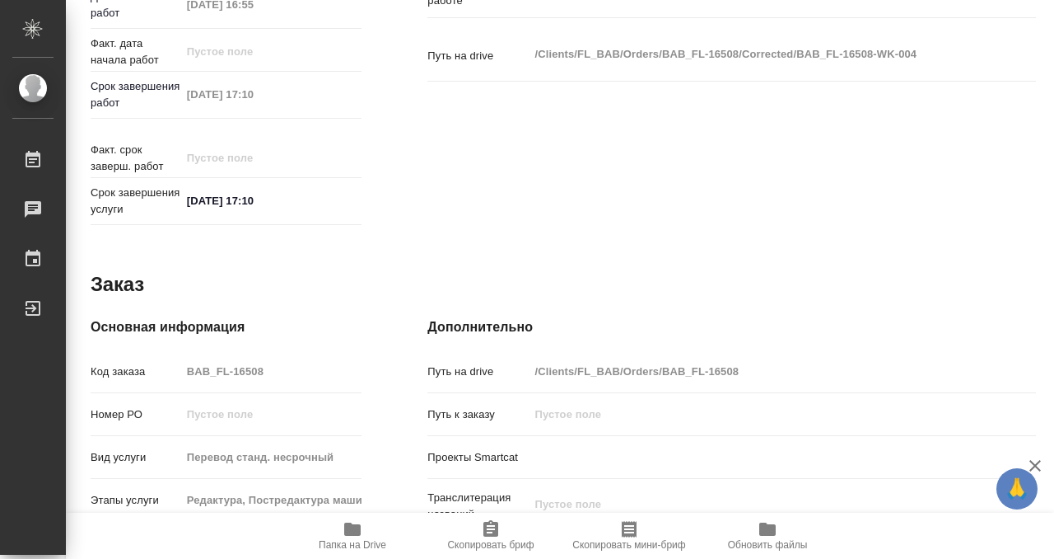
scroll to position [880, 0]
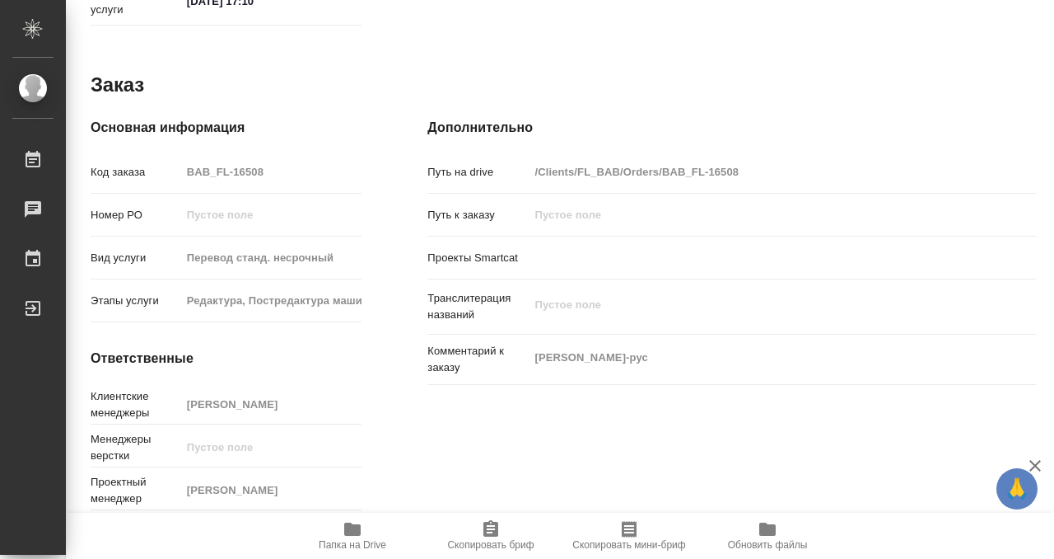
click at [352, 520] on icon "button" at bounding box center [353, 529] width 20 height 20
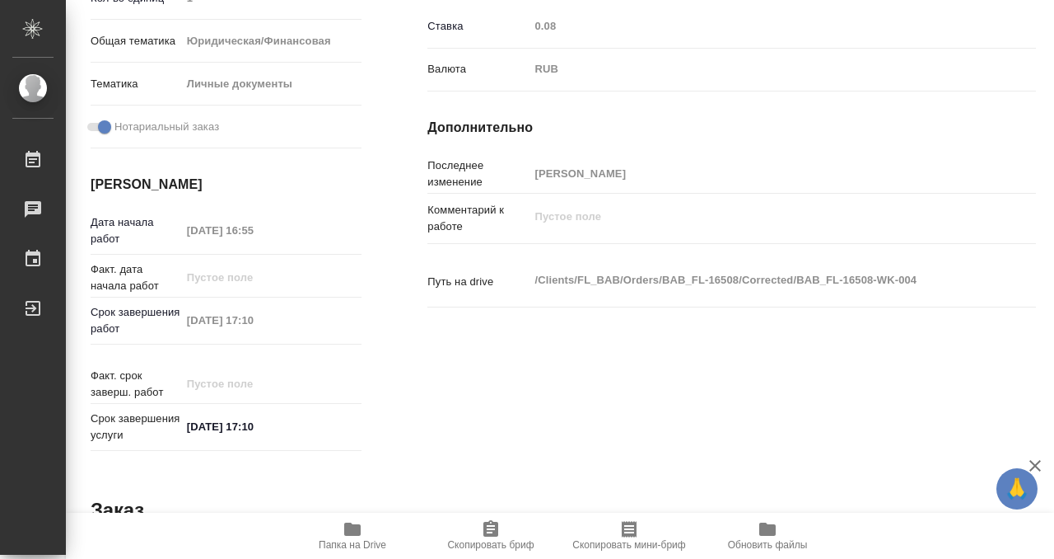
scroll to position [0, 0]
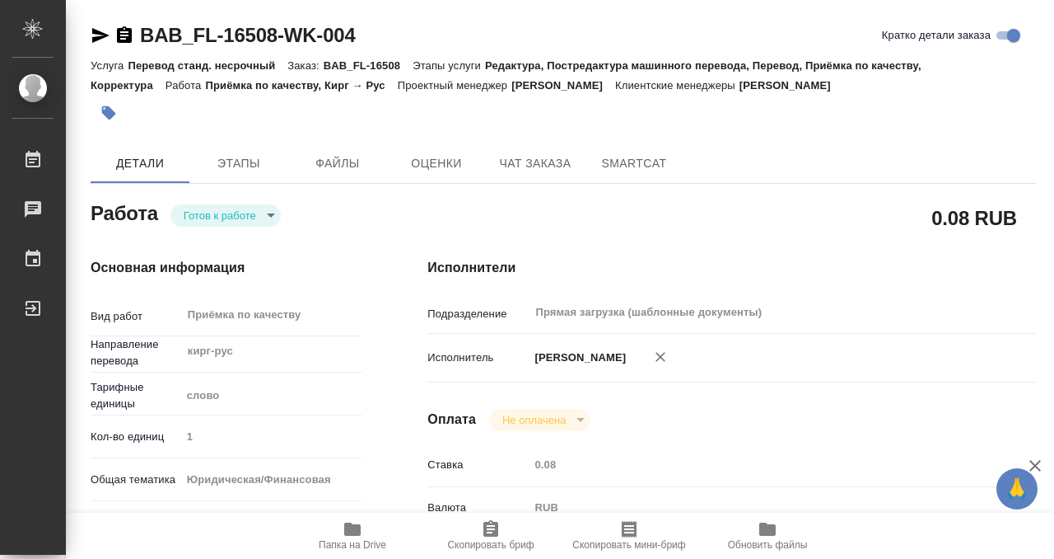
click at [124, 122] on div at bounding box center [406, 113] width 630 height 36
click at [106, 106] on icon "button" at bounding box center [109, 113] width 14 height 14
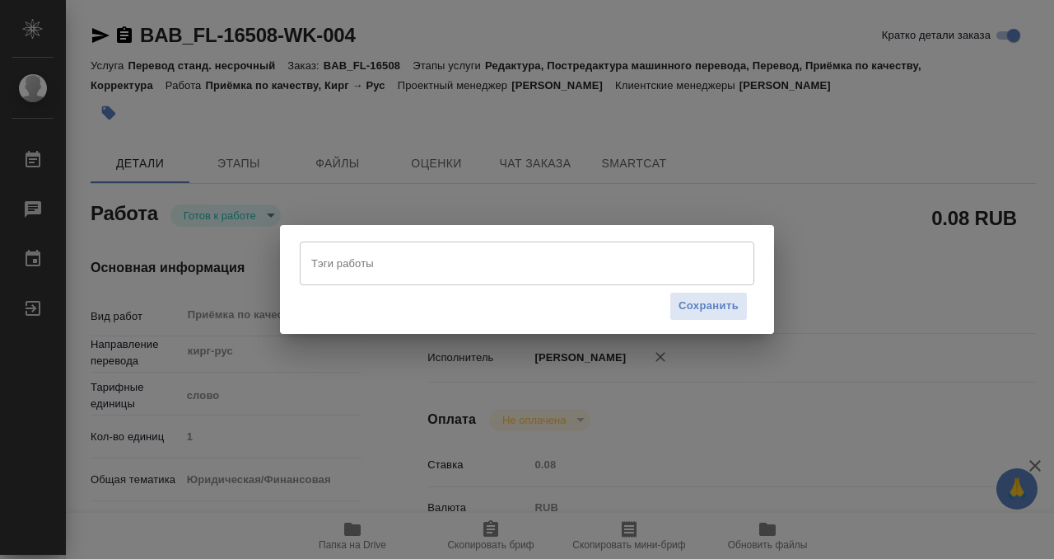
click at [388, 273] on input "Тэги работы" at bounding box center [511, 263] width 409 height 28
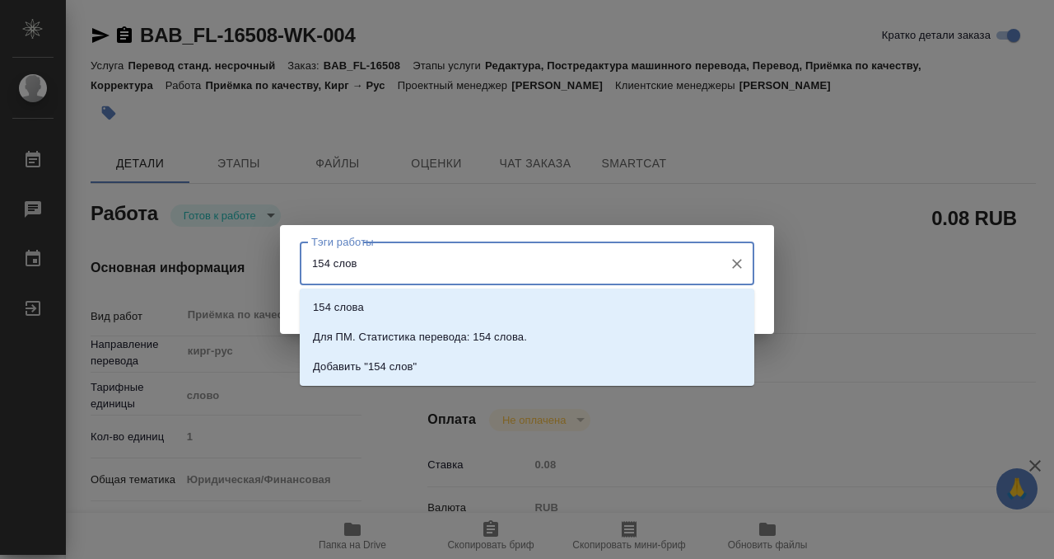
type input "154 слова"
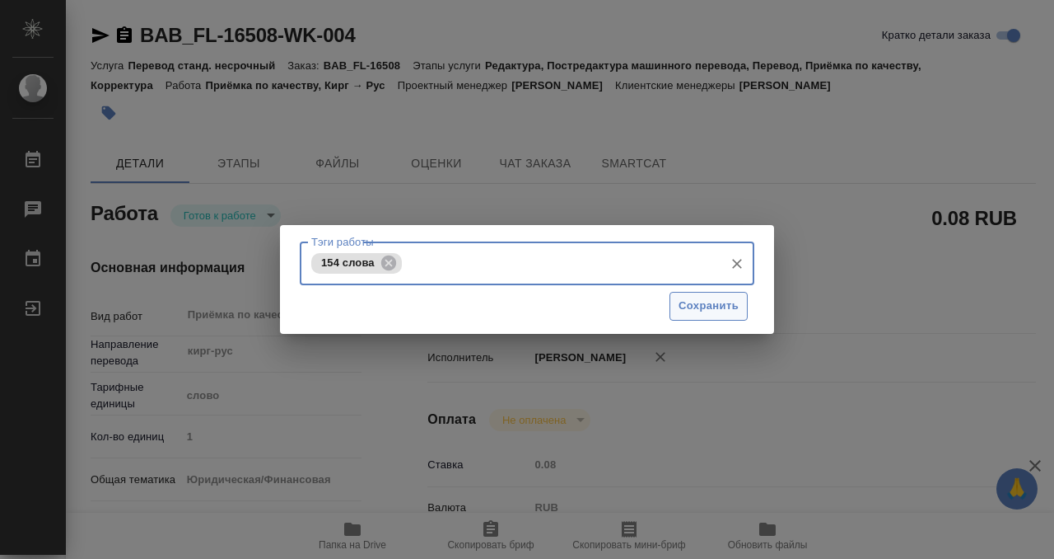
click at [722, 310] on span "Сохранить" at bounding box center [709, 306] width 60 height 19
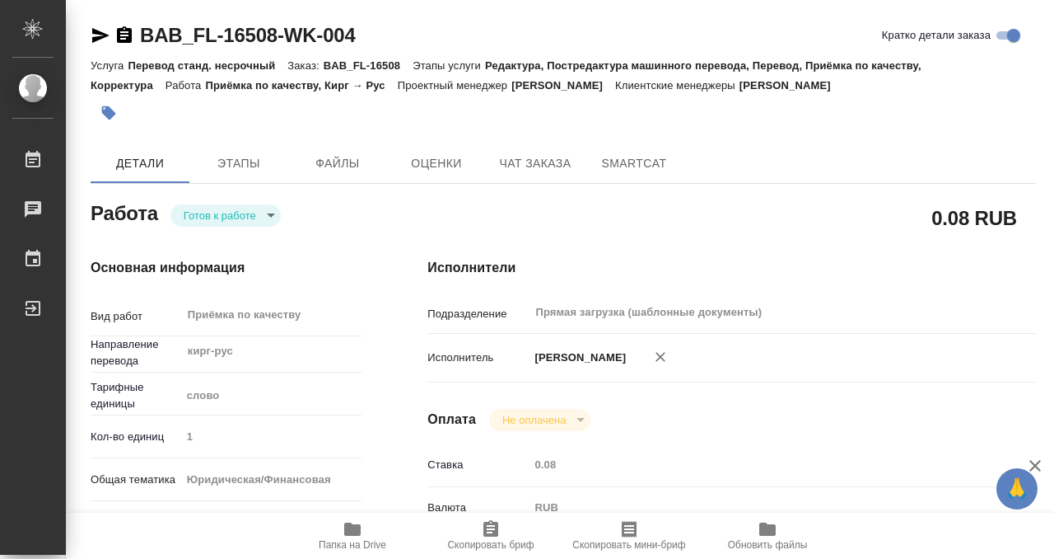
type input "readyForWork"
type input "кирг-рус"
type input "5a8b1489cc6b4906c91bfd90"
type input "1"
type input "yr-fn"
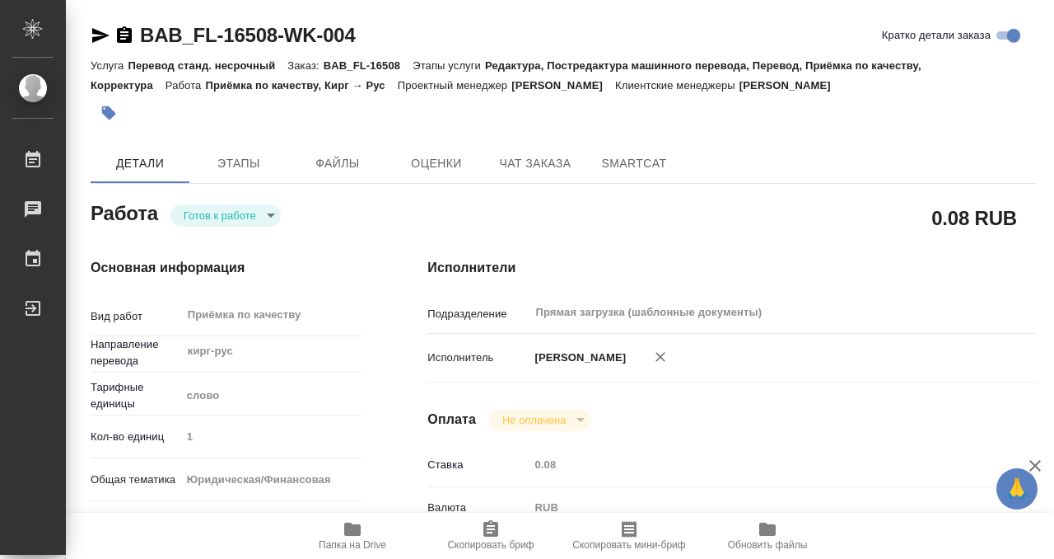
type input "5a8b8b956a9677013d343cfe"
checkbox input "true"
type input "11.09.2025 16:55"
type input "11.09.2025 17:10"
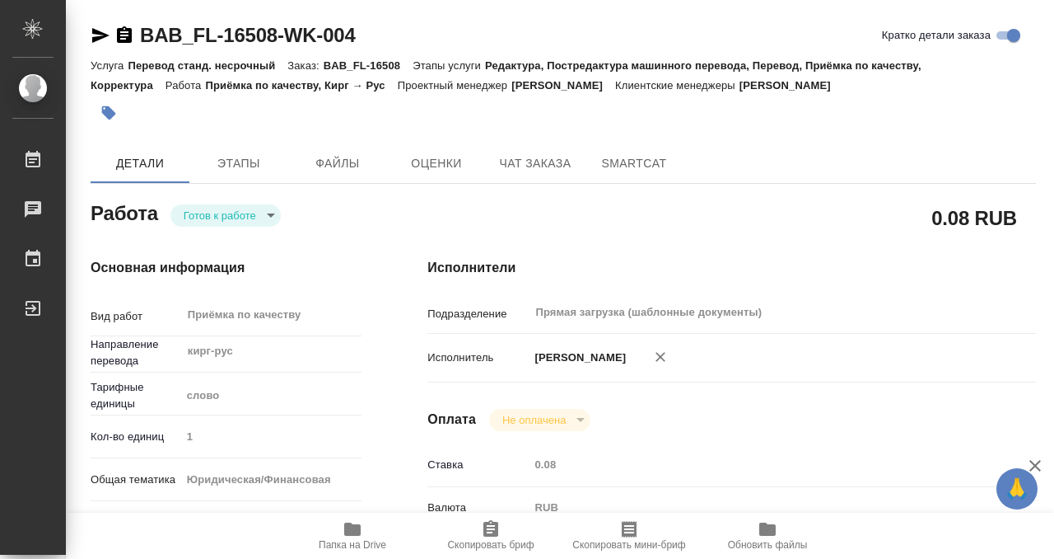
type input "Прямая загрузка (шаблонные документы)"
type input "notPayed"
type input "0.08"
type input "RUB"
type input "[PERSON_NAME]"
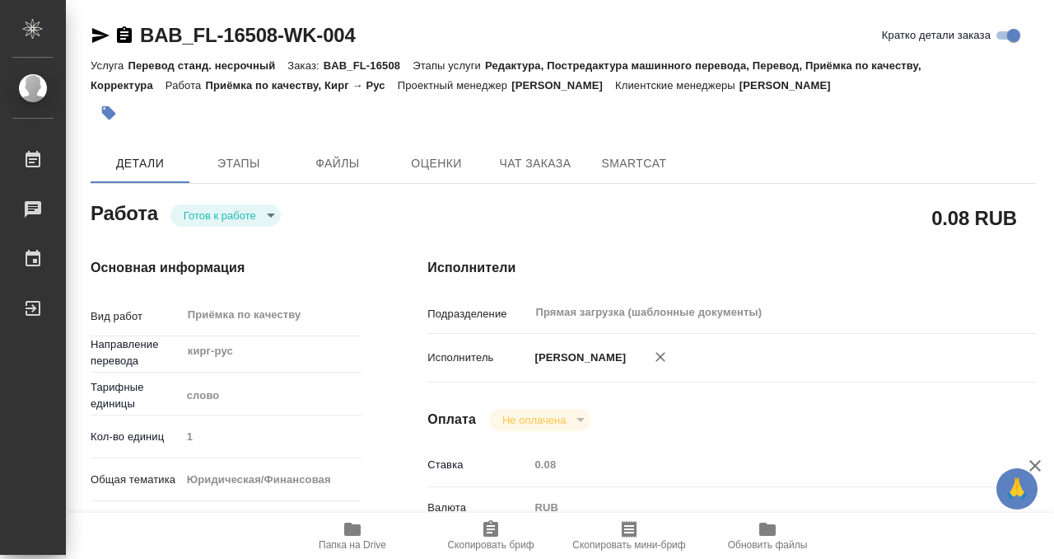
type input "BAB_FL-16508"
type input "Перевод станд. несрочный"
type input "Редактура, Постредактура машинного перевода, Перевод, Приёмка по качеству, Корр…"
type input "[PERSON_NAME]"
type input "/Clients/FL_BAB/Orders/BAB_FL-16508"
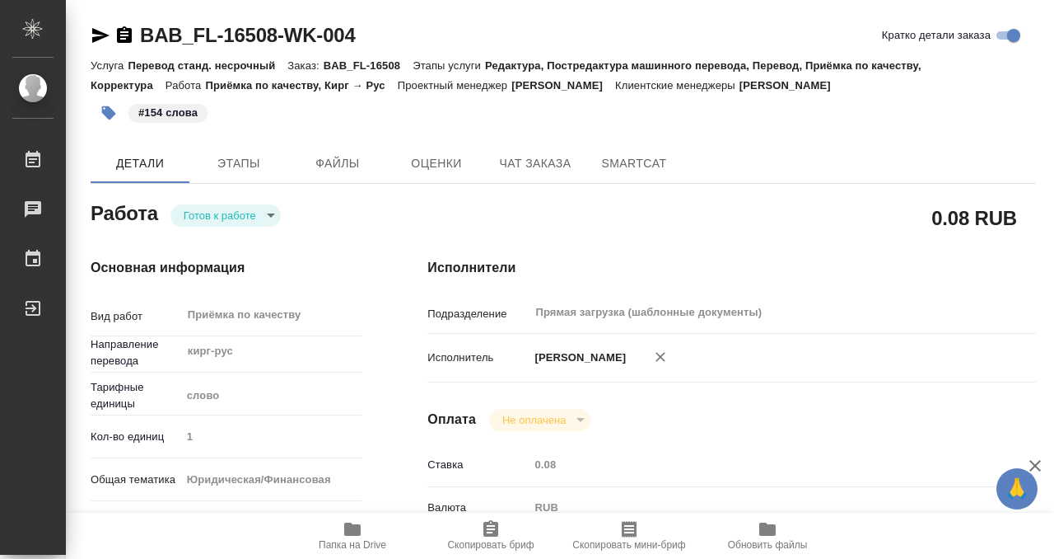
click at [241, 215] on body "🙏 .cls-1 fill:#fff; AWATERA Kobzeva Elizaveta Работы 0 Чаты График Выйти BAB_FL…" at bounding box center [527, 279] width 1054 height 559
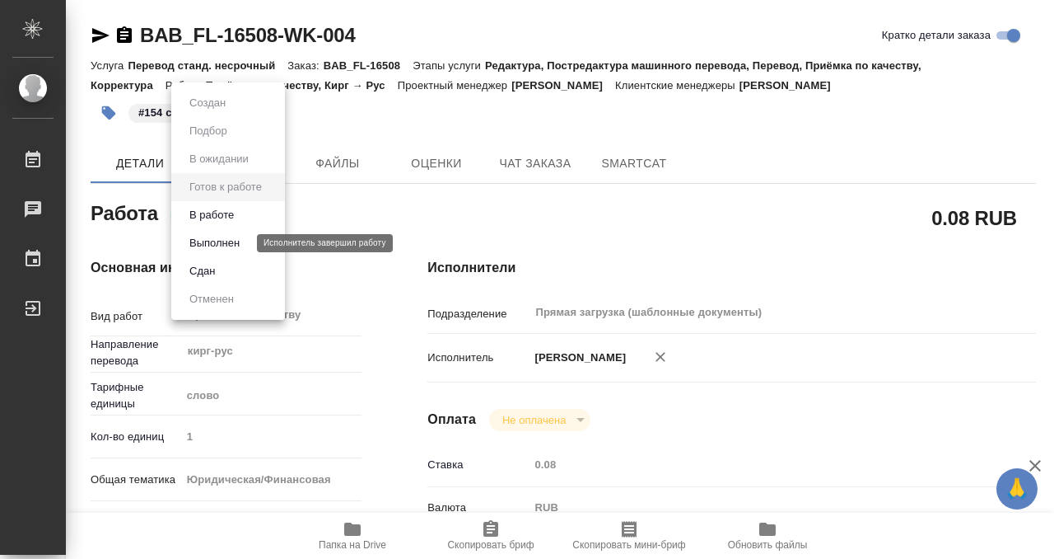
click at [238, 247] on button "Выполнен" at bounding box center [215, 243] width 60 height 18
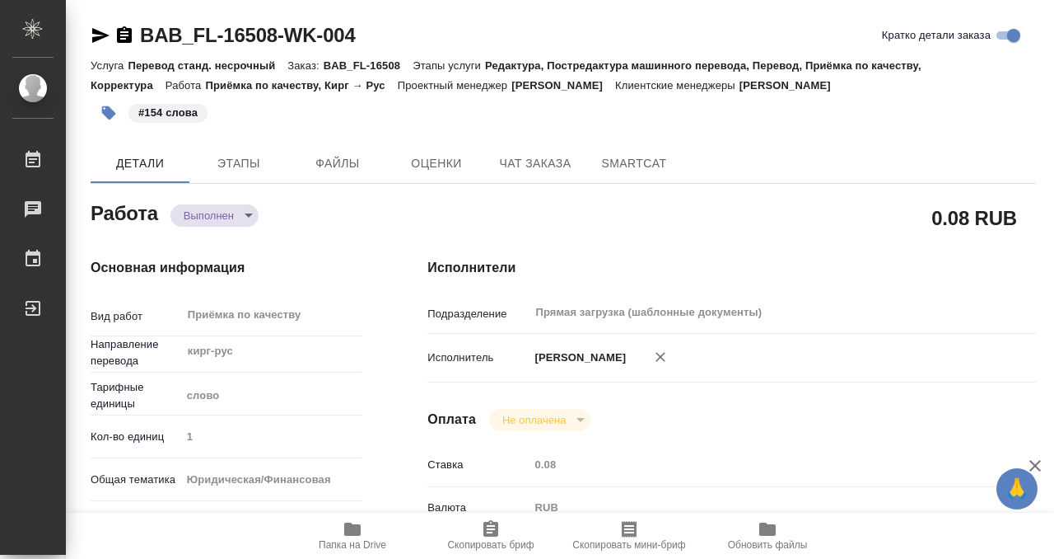
type textarea "x"
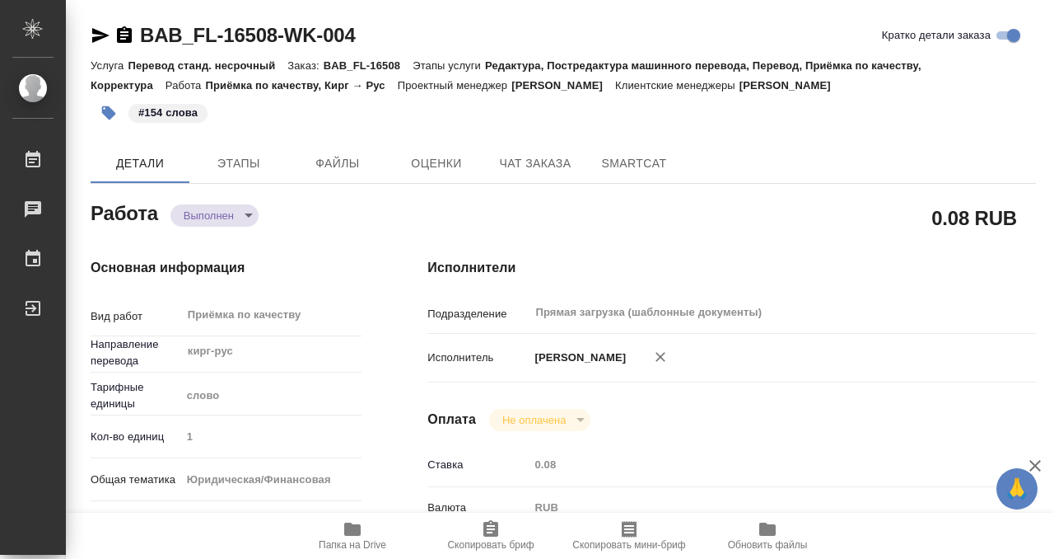
type textarea "x"
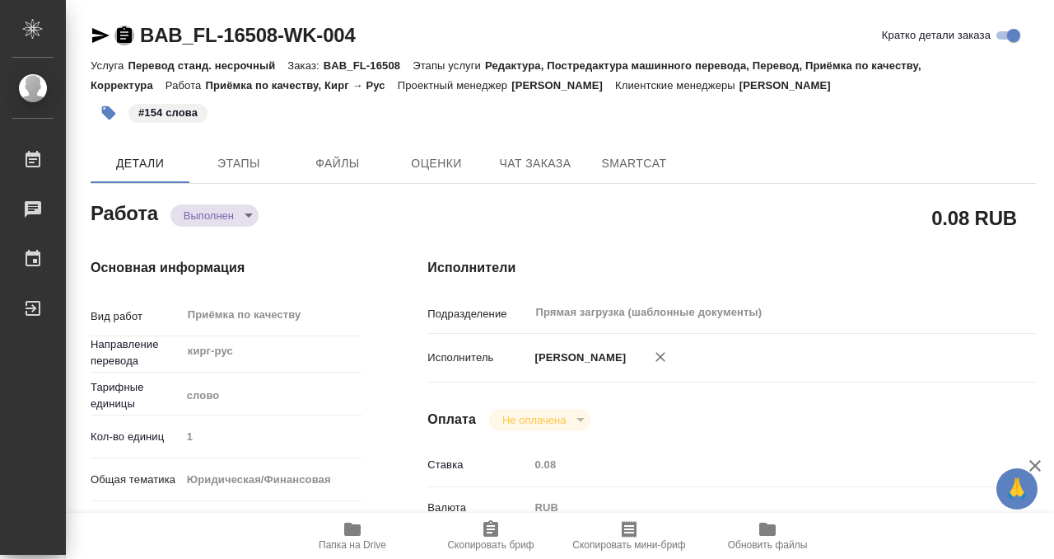
click at [131, 32] on icon "button" at bounding box center [124, 34] width 15 height 16
